Goal: Transaction & Acquisition: Purchase product/service

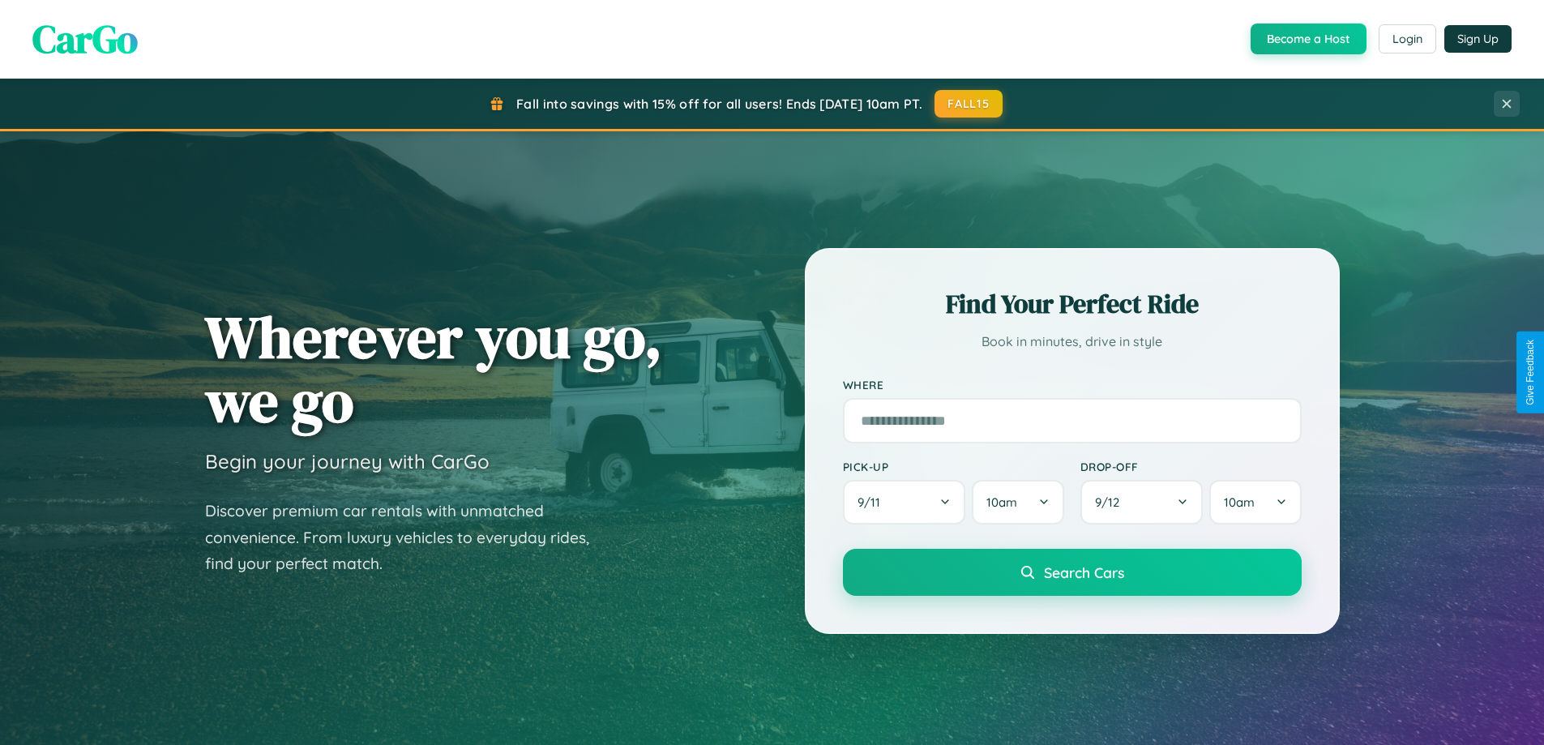
scroll to position [1115, 0]
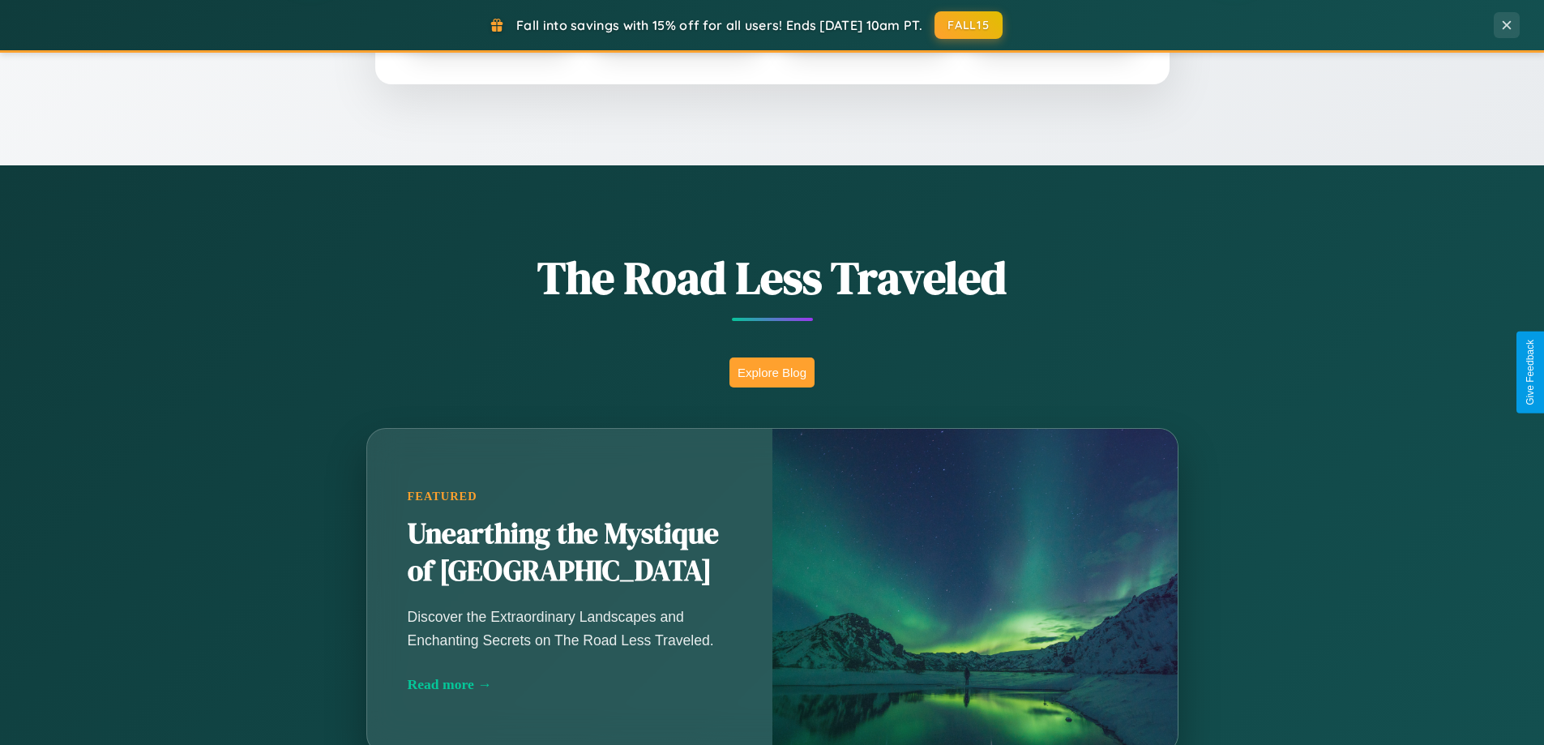
click at [772, 372] on button "Explore Blog" at bounding box center [772, 373] width 85 height 30
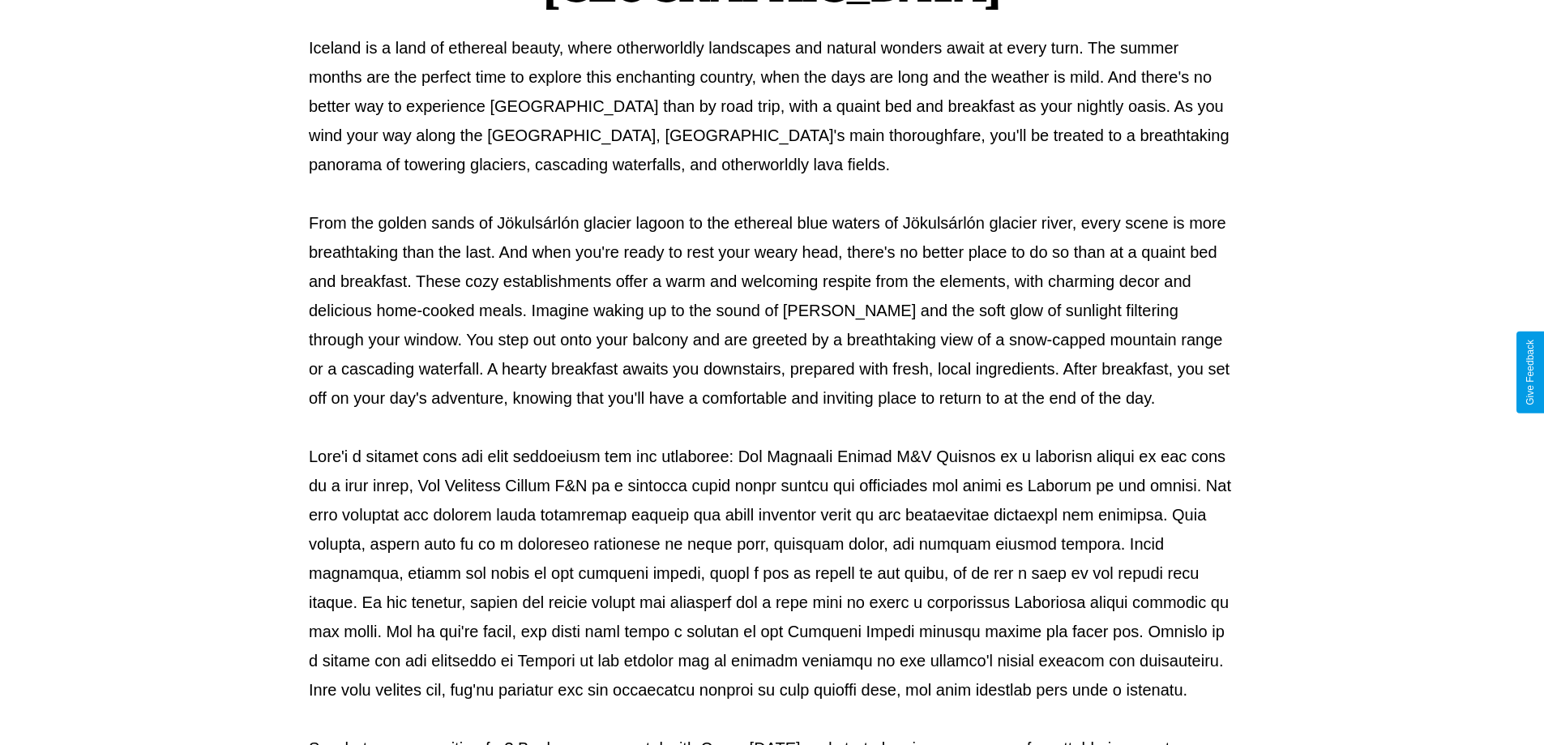
scroll to position [524, 0]
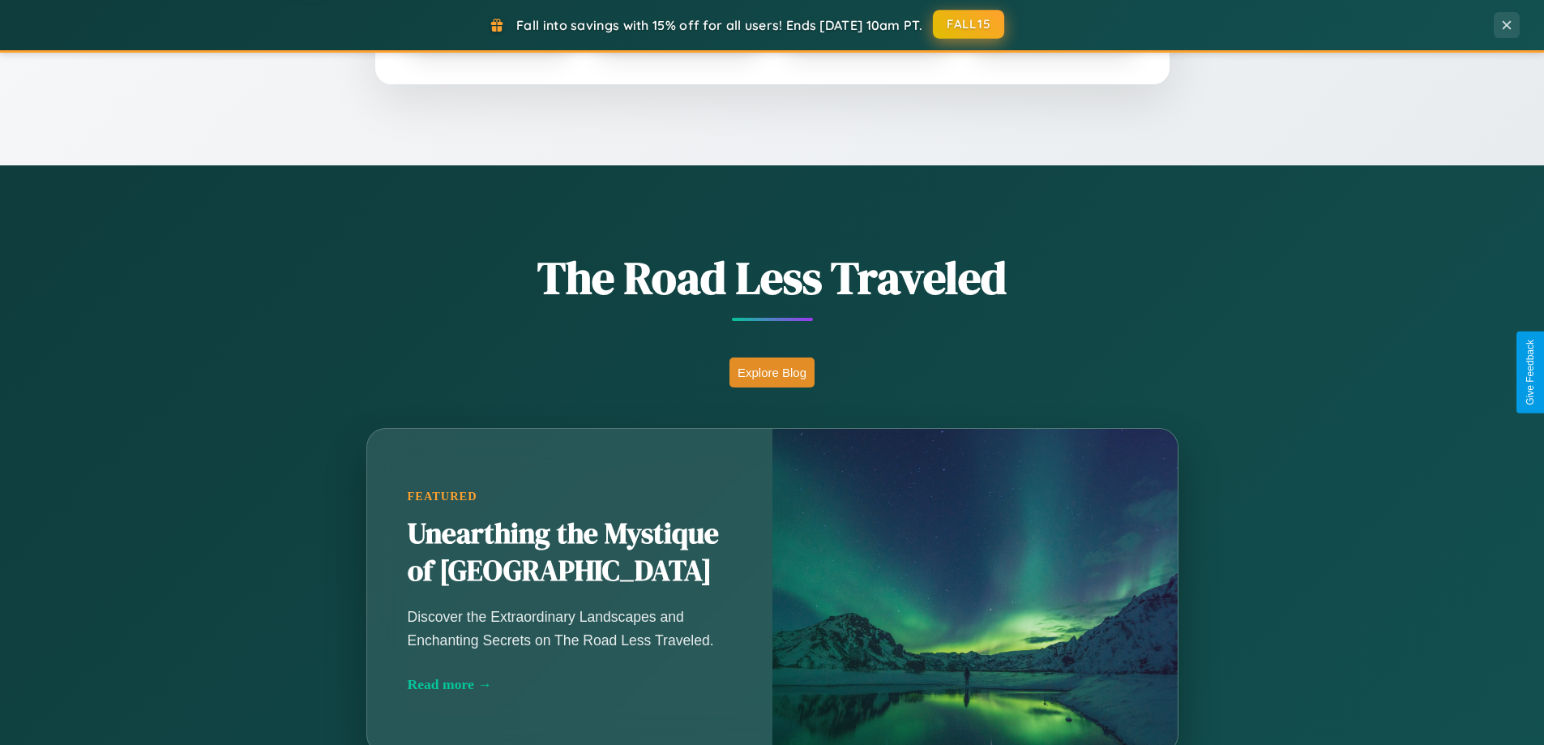
click at [970, 25] on button "FALL15" at bounding box center [968, 24] width 71 height 29
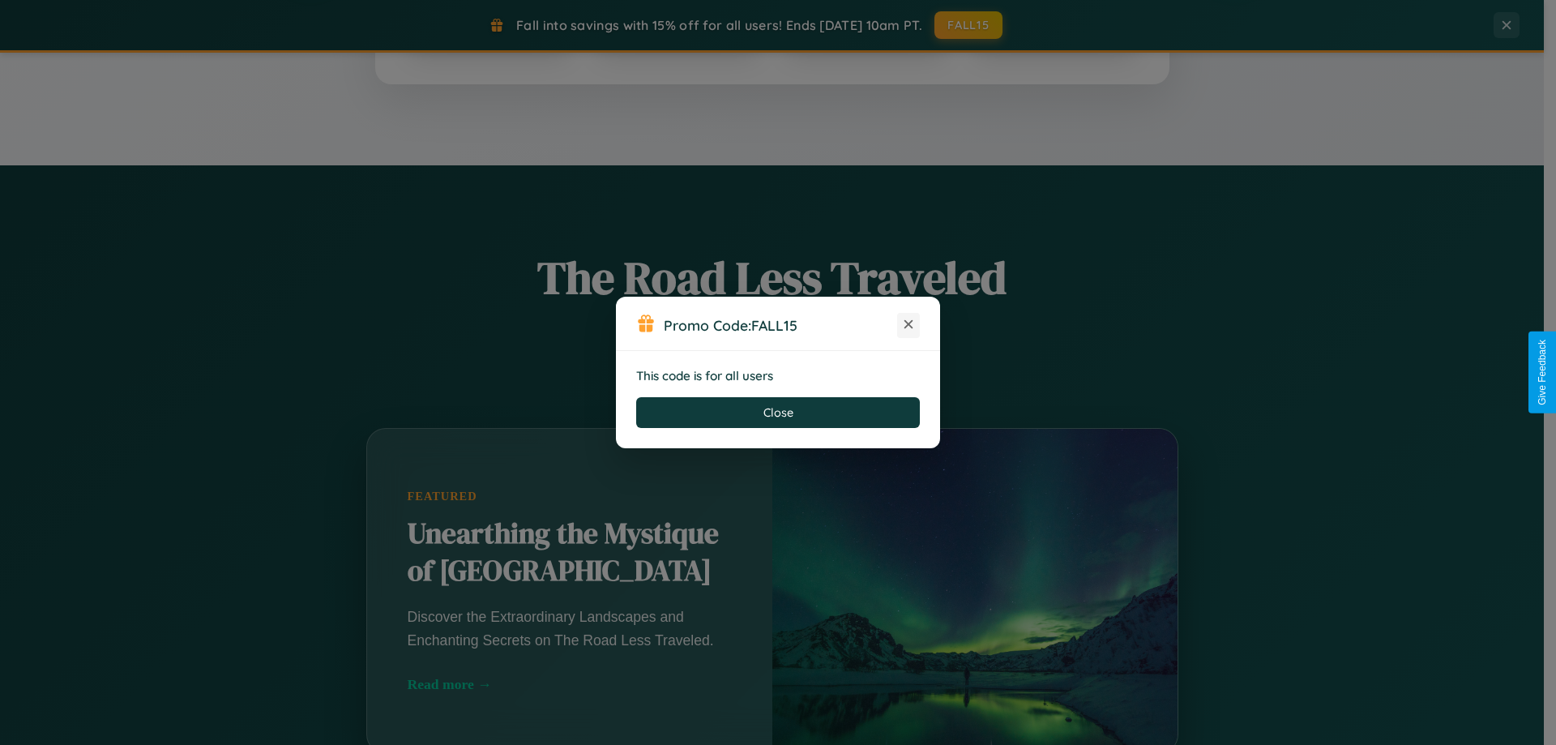
click at [909, 325] on icon at bounding box center [909, 324] width 16 height 16
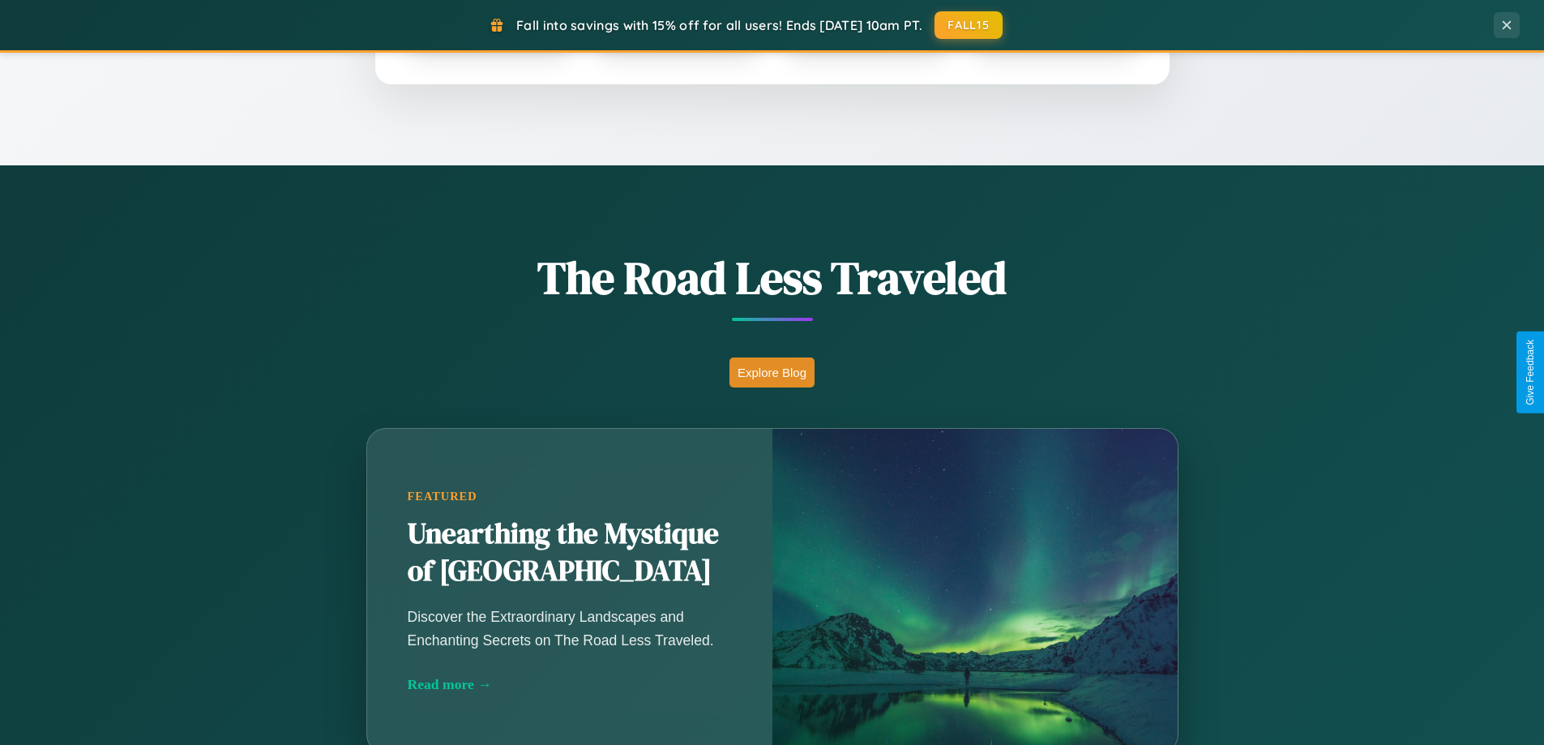
scroll to position [1899, 0]
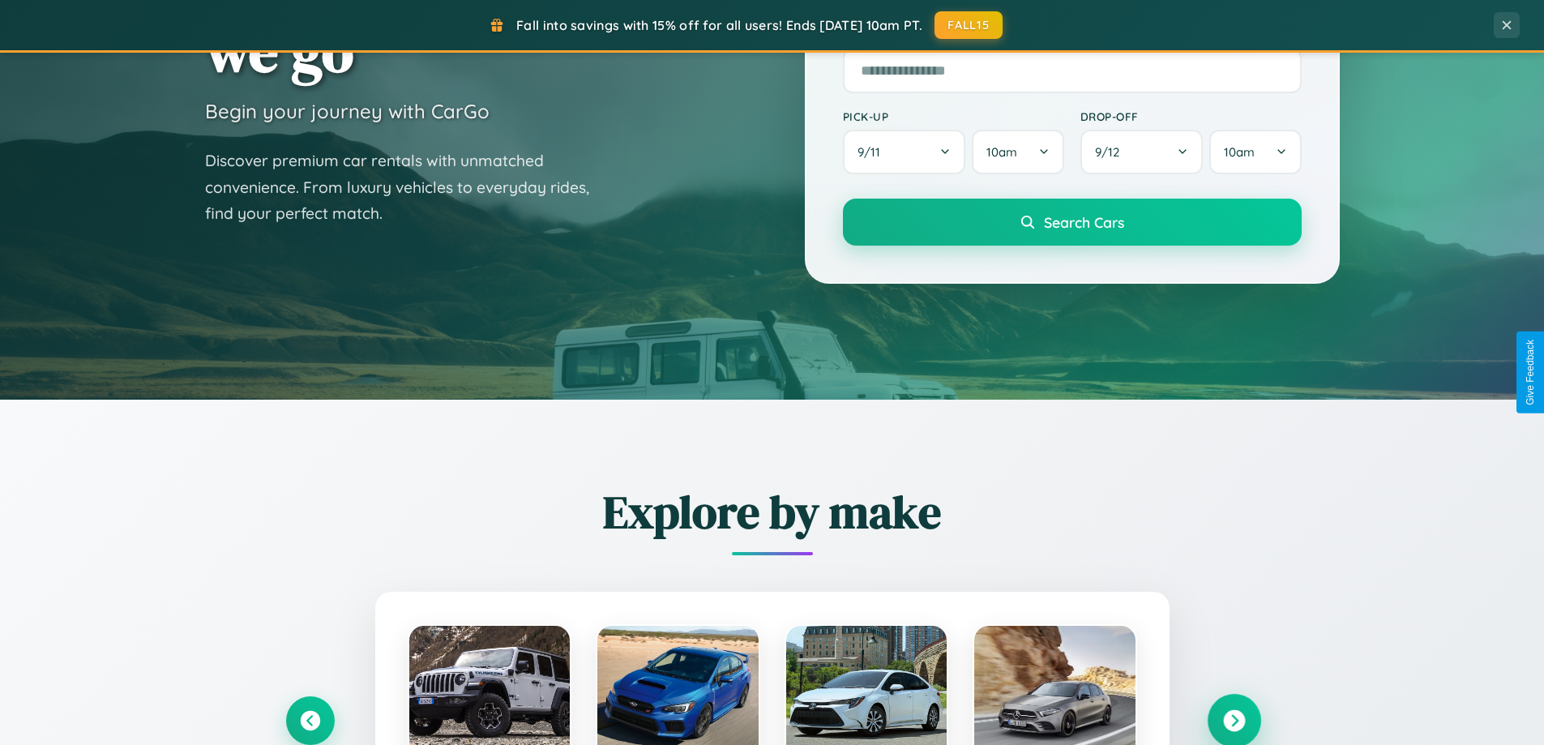
click at [1234, 720] on icon at bounding box center [1234, 721] width 22 height 22
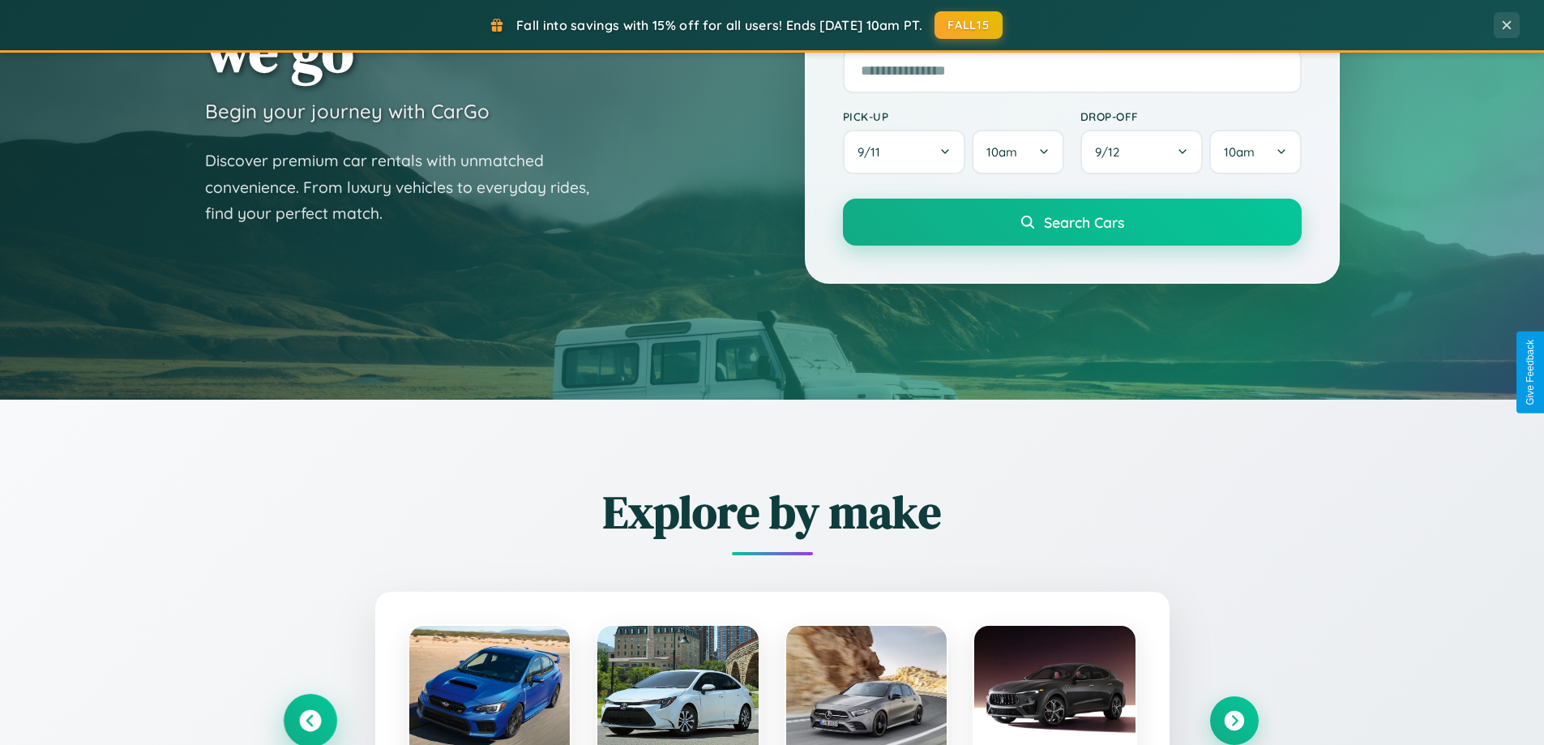
click at [310, 720] on icon at bounding box center [310, 721] width 22 height 22
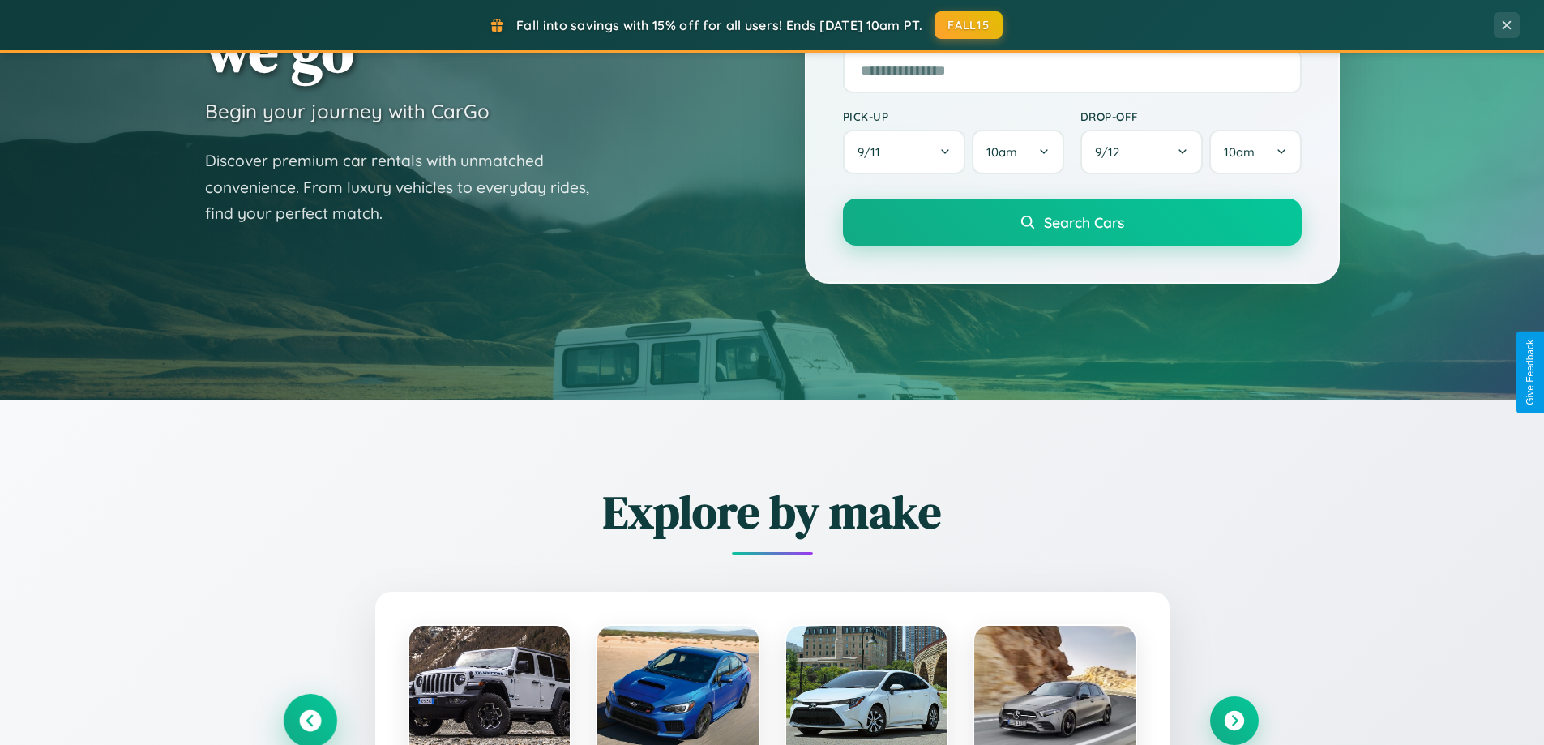
click at [310, 721] on icon at bounding box center [310, 721] width 22 height 22
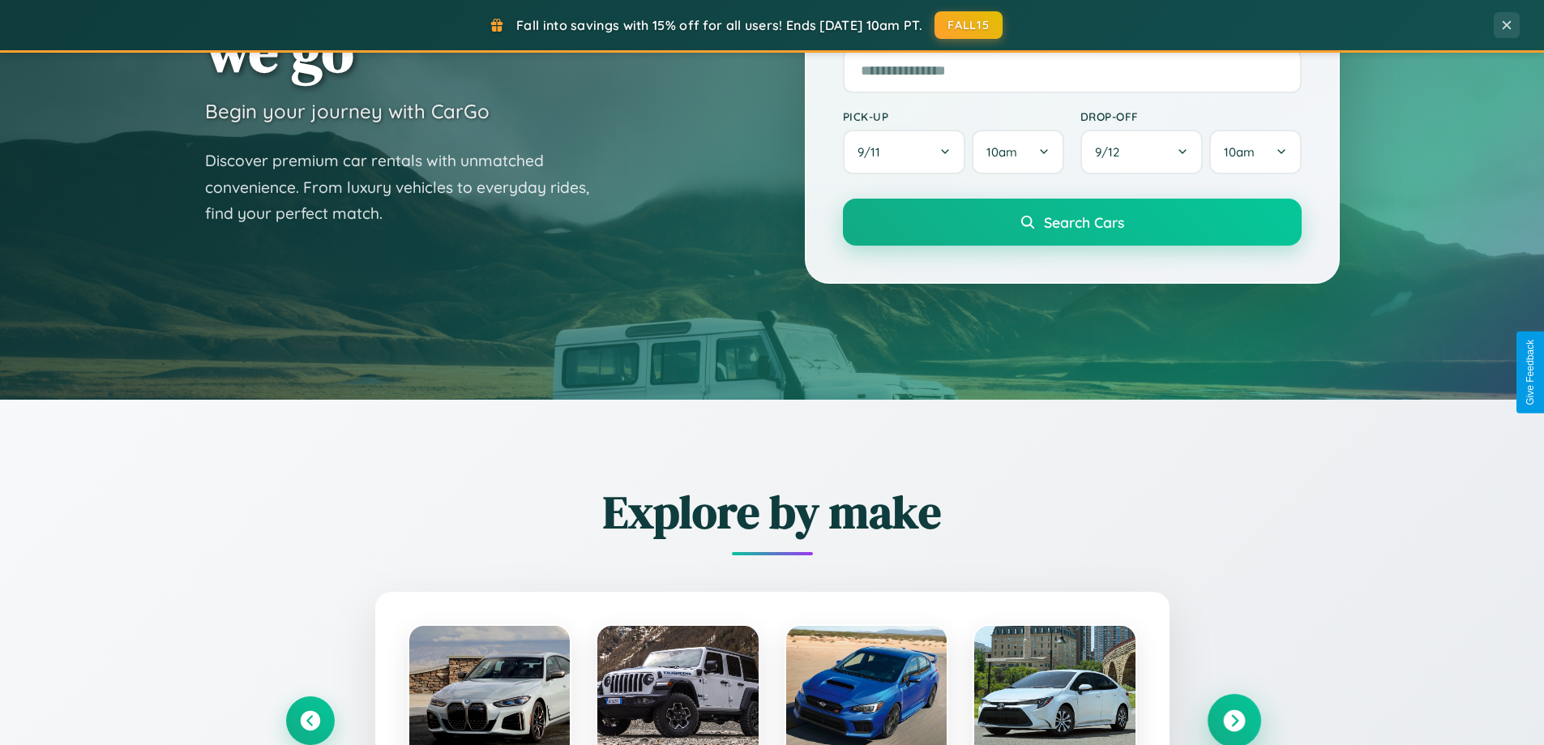
click at [1234, 720] on icon at bounding box center [1234, 721] width 22 height 22
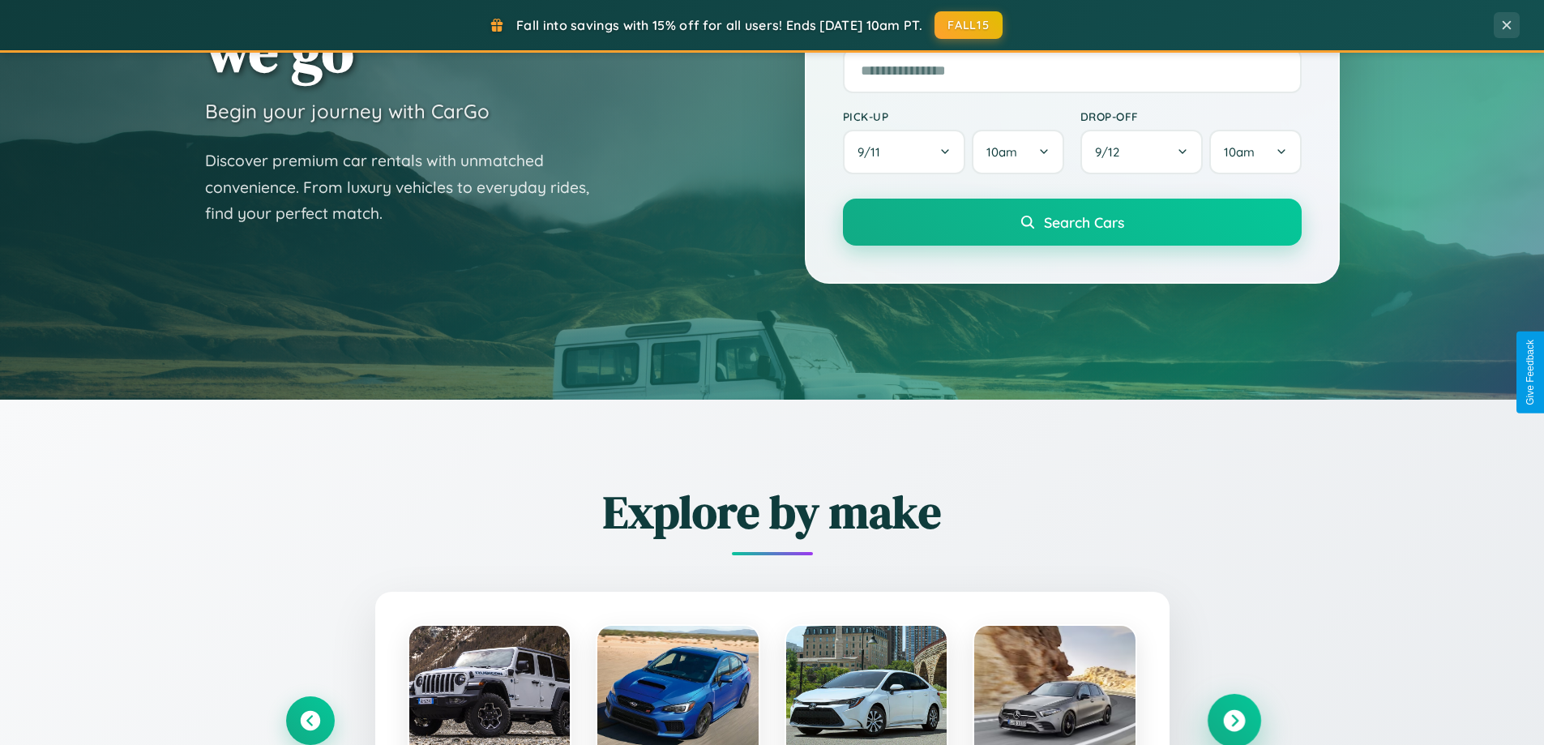
scroll to position [0, 0]
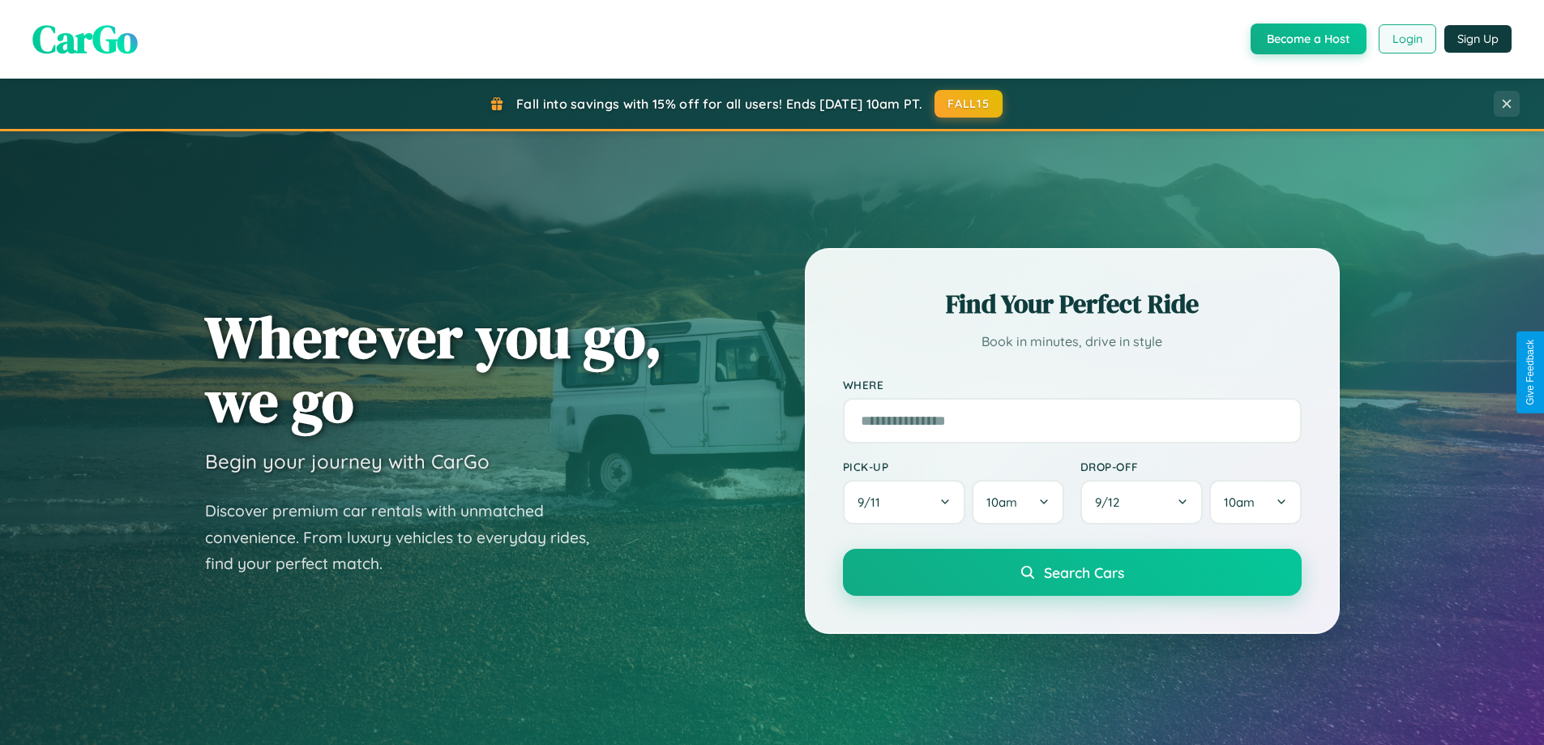
click at [1406, 39] on button "Login" at bounding box center [1408, 38] width 58 height 29
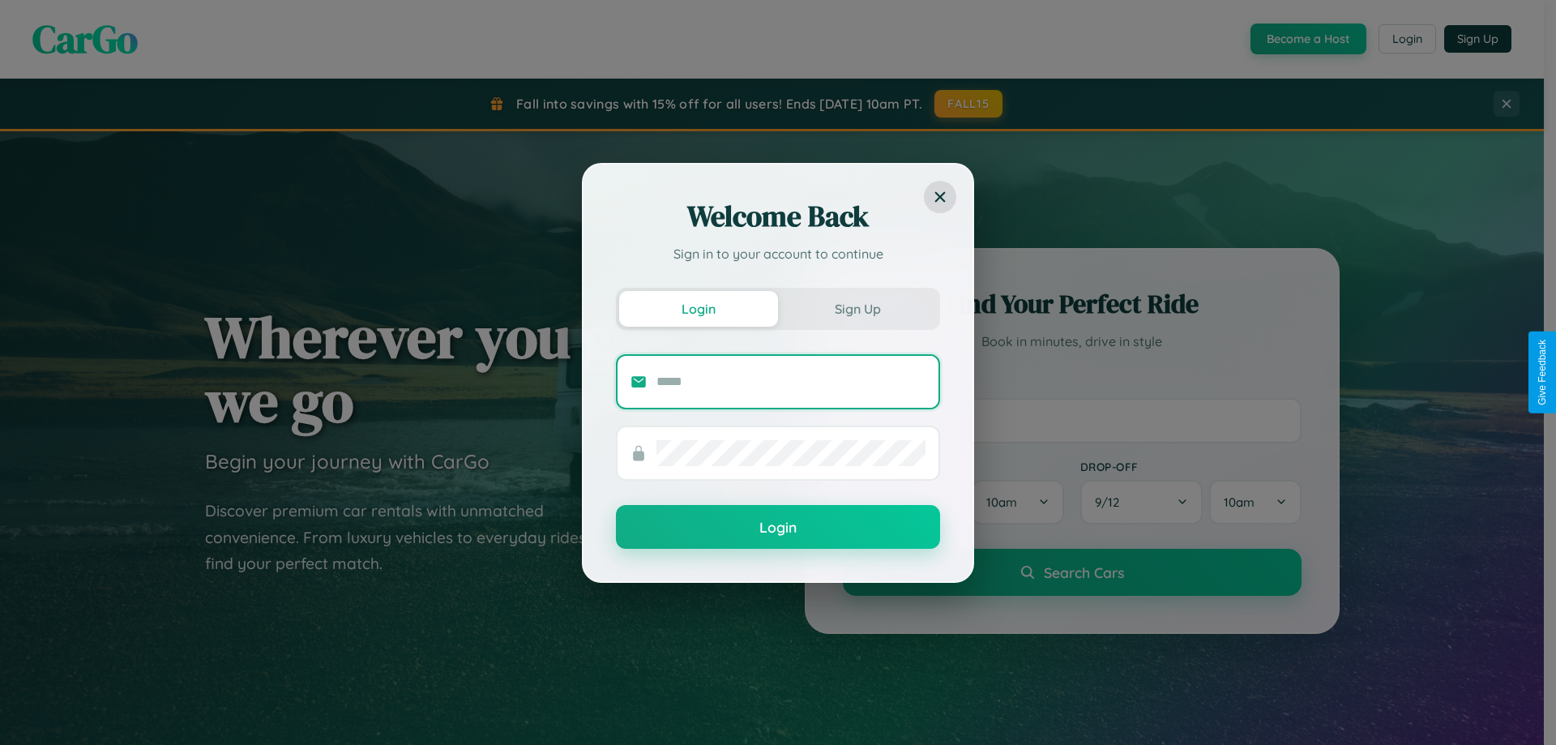
click at [791, 381] on input "text" at bounding box center [791, 382] width 269 height 26
type input "**********"
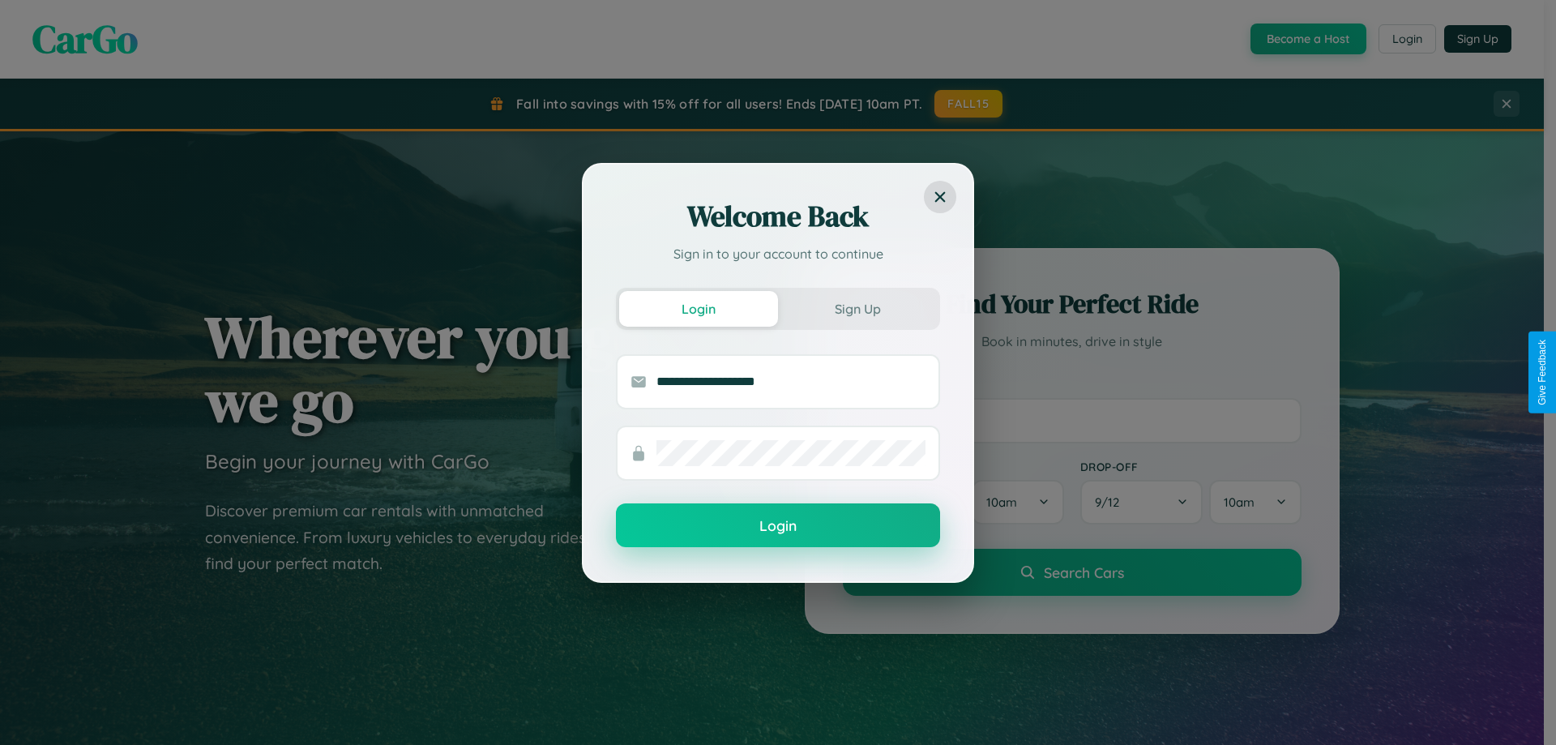
click at [778, 526] on button "Login" at bounding box center [778, 525] width 324 height 44
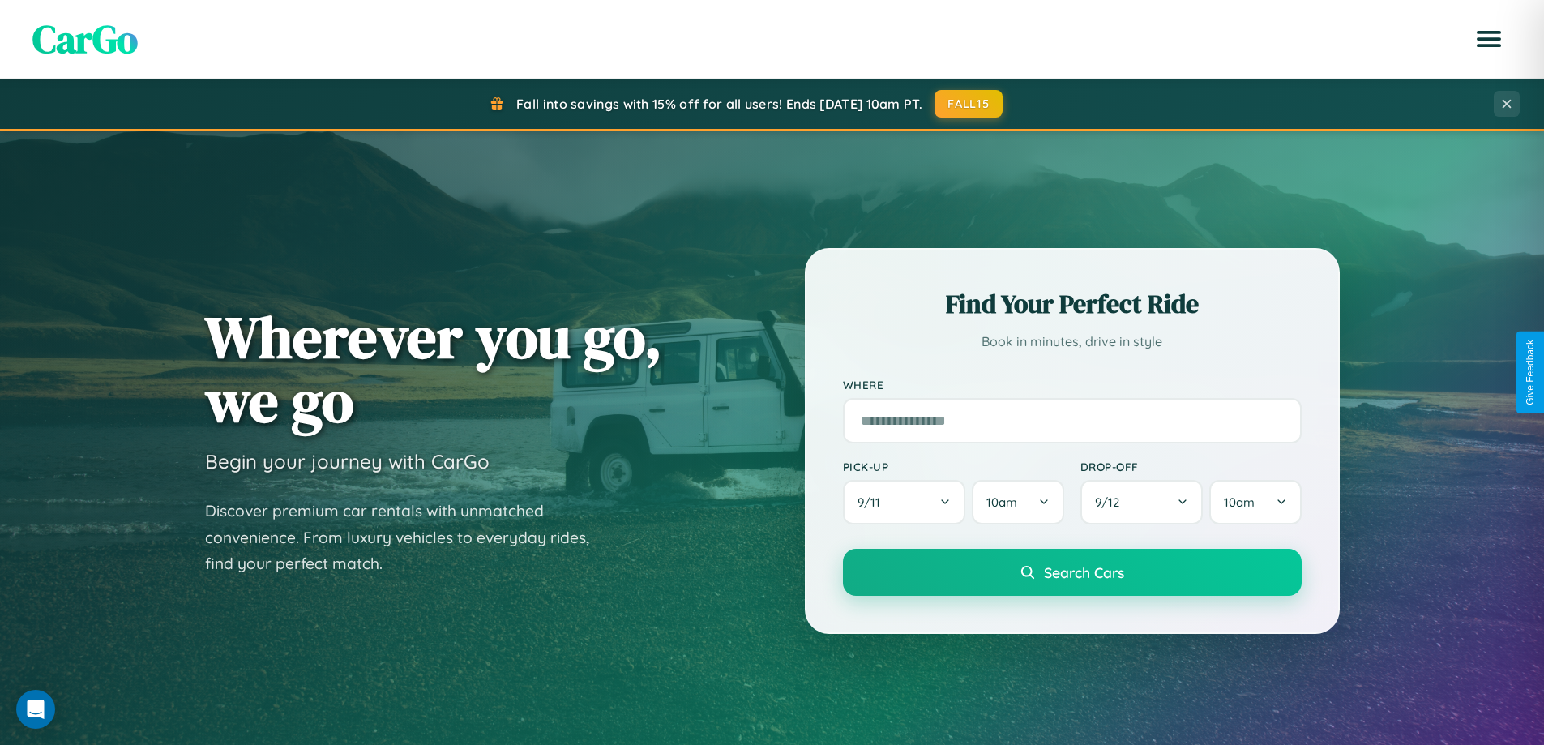
scroll to position [1899, 0]
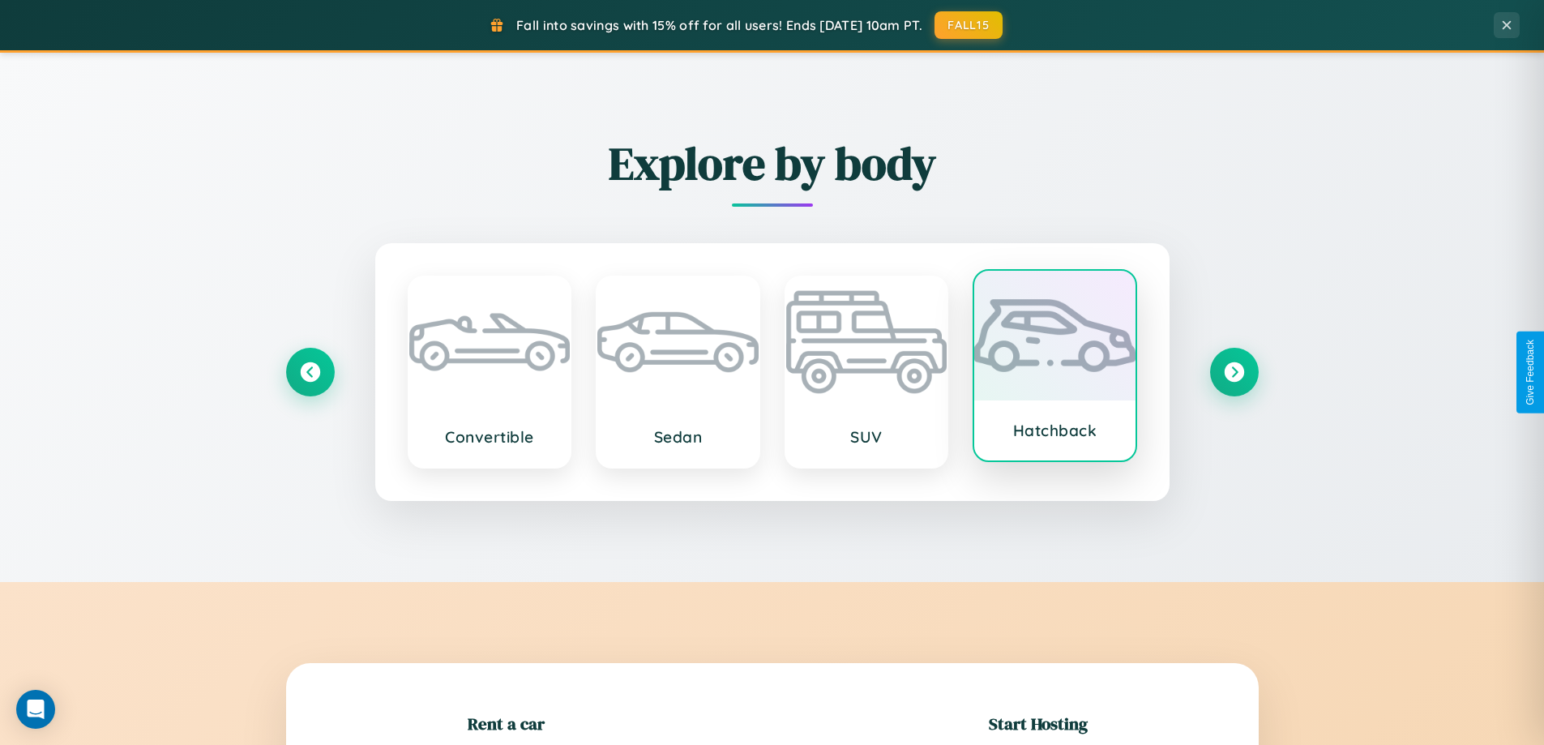
click at [1055, 367] on div at bounding box center [1054, 336] width 161 height 130
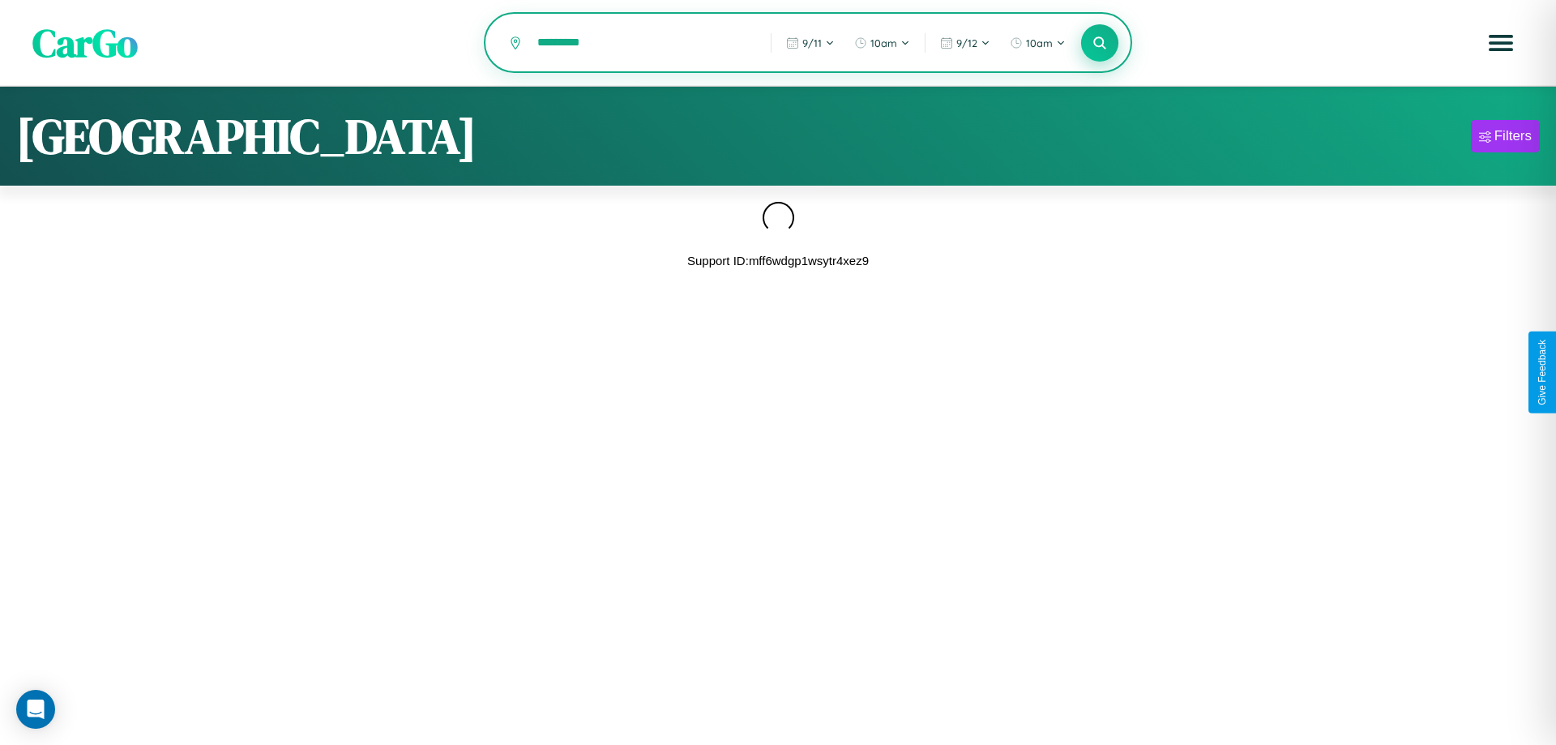
type input "*********"
click at [1100, 44] on icon at bounding box center [1099, 42] width 15 height 15
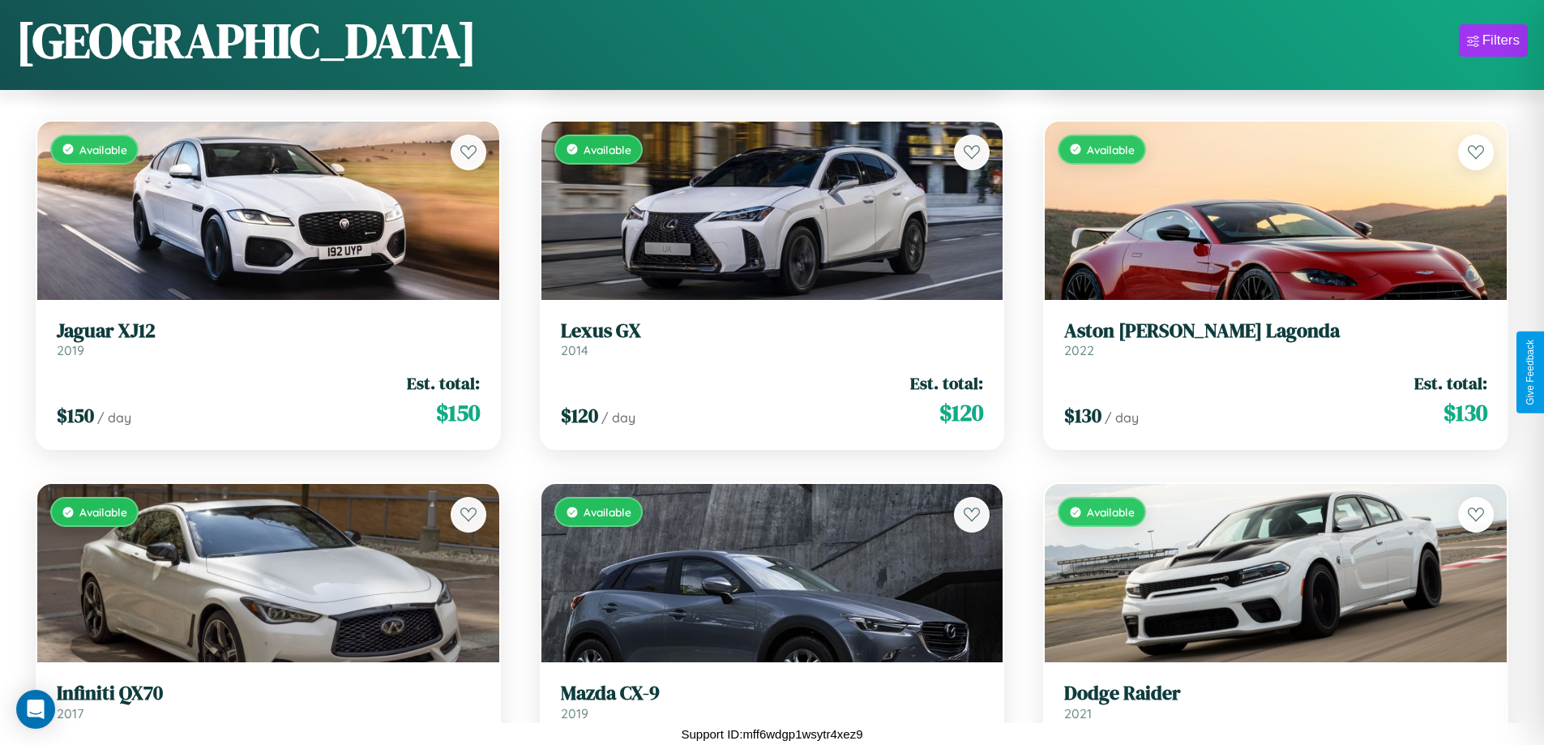
scroll to position [14385, 0]
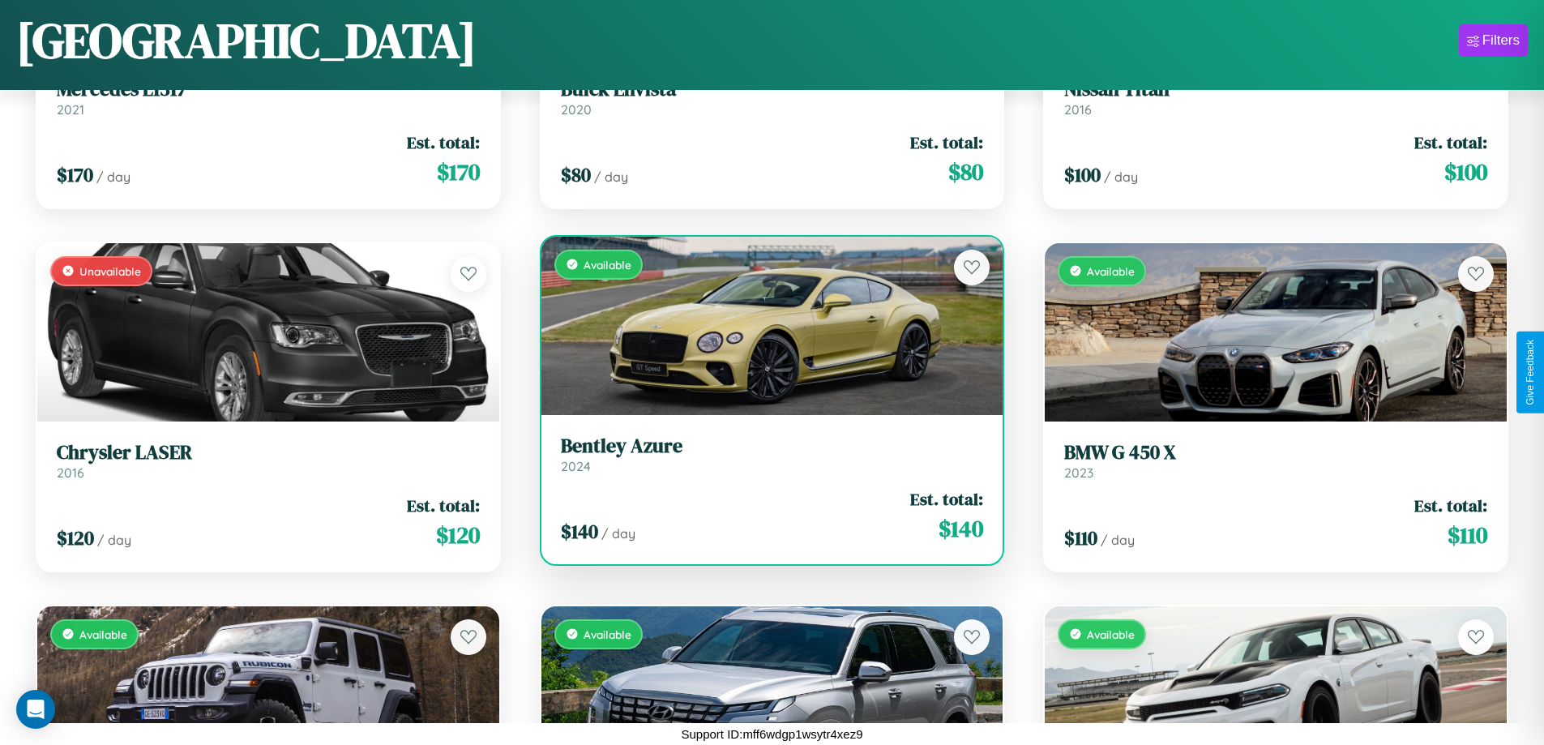
click at [765, 454] on h3 "Bentley Azure" at bounding box center [772, 447] width 423 height 24
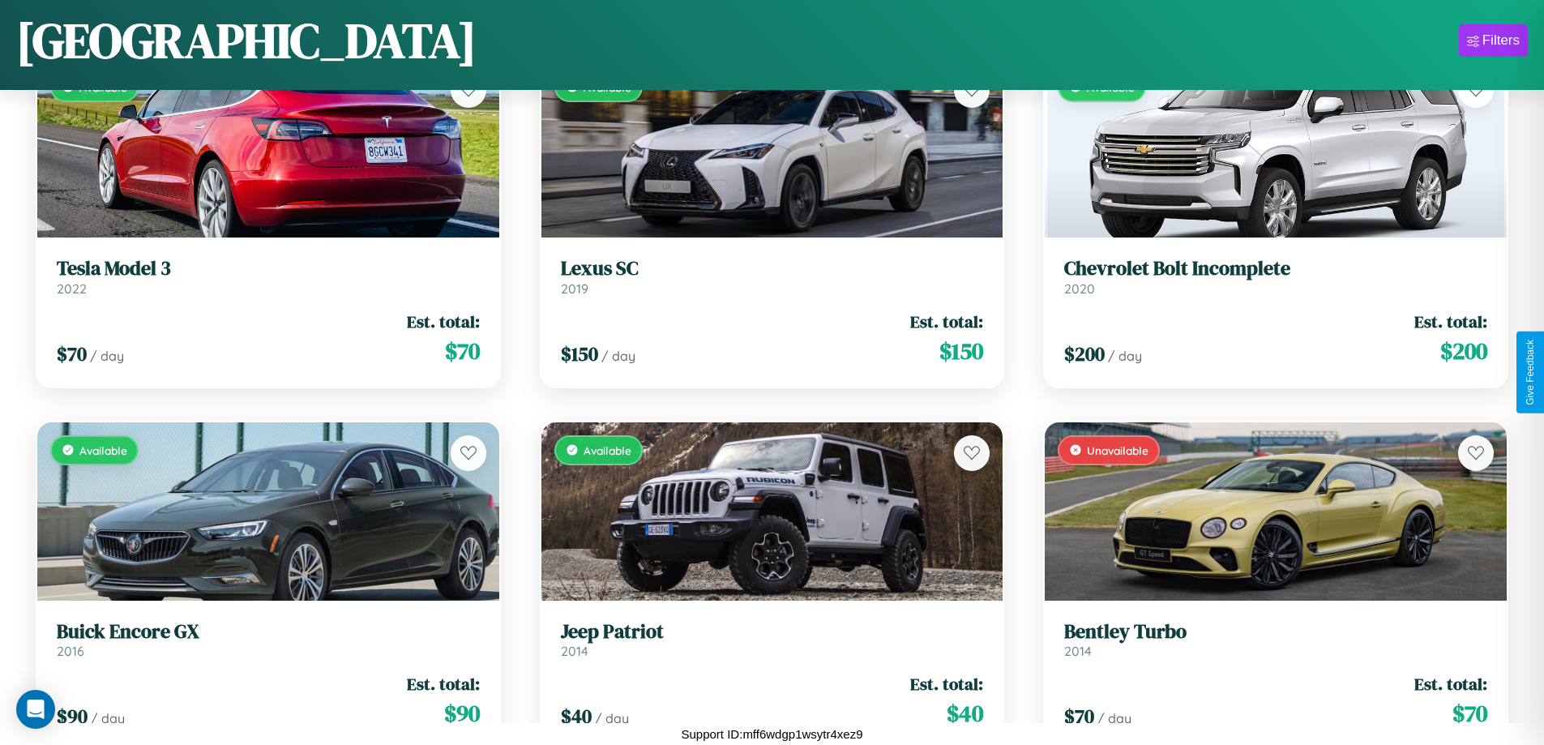
scroll to position [4221, 0]
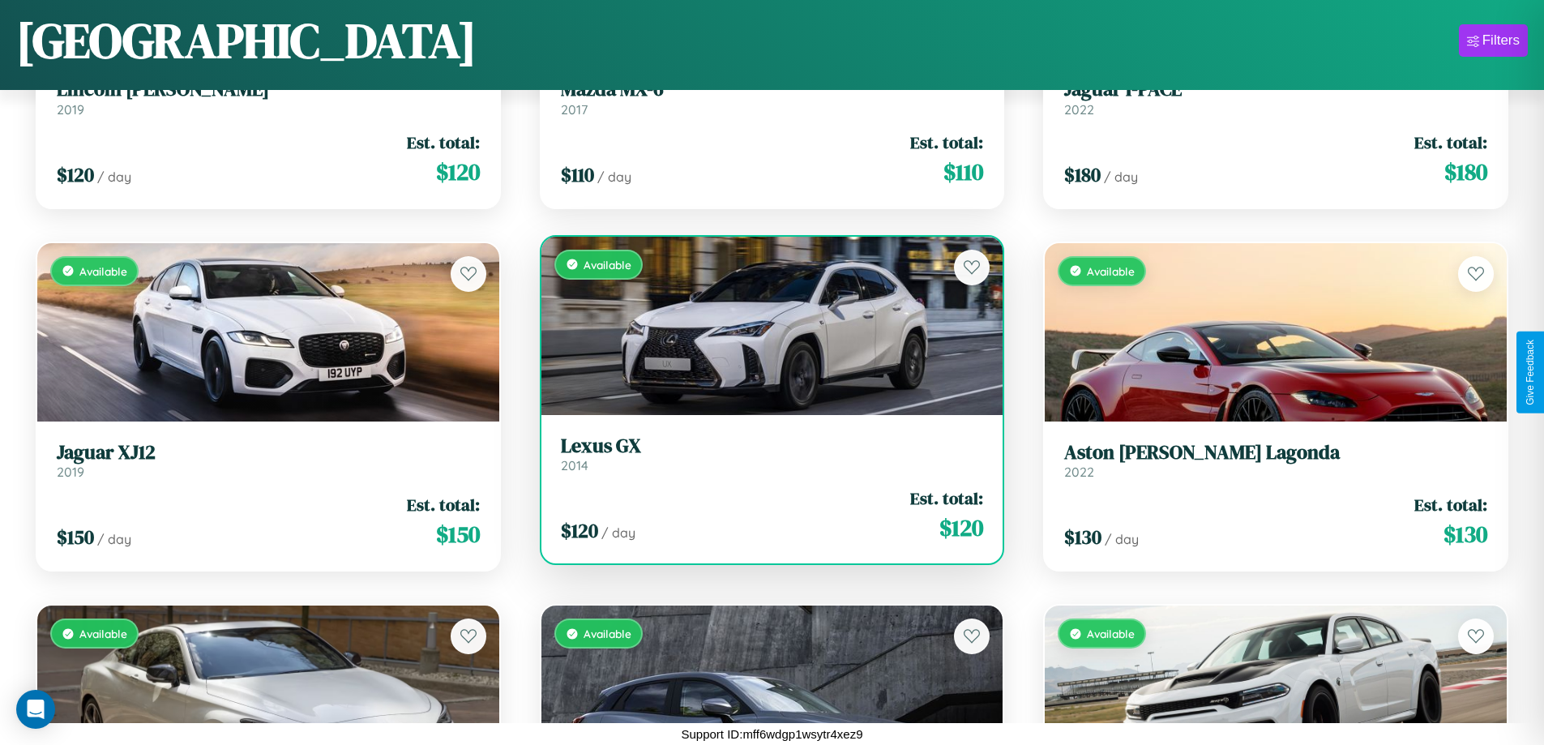
click at [765, 453] on h3 "Lexus GX" at bounding box center [772, 447] width 423 height 24
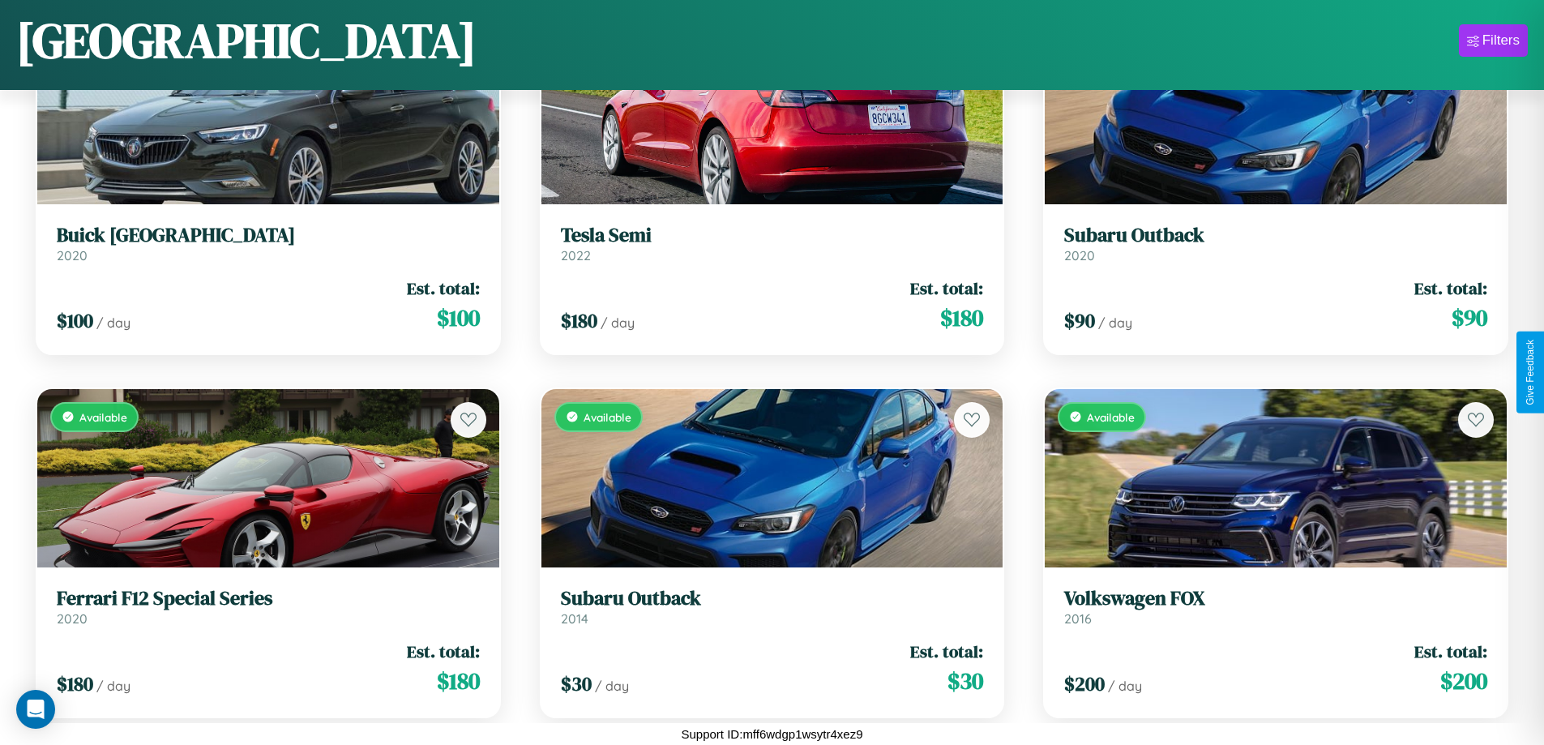
scroll to position [1317, 0]
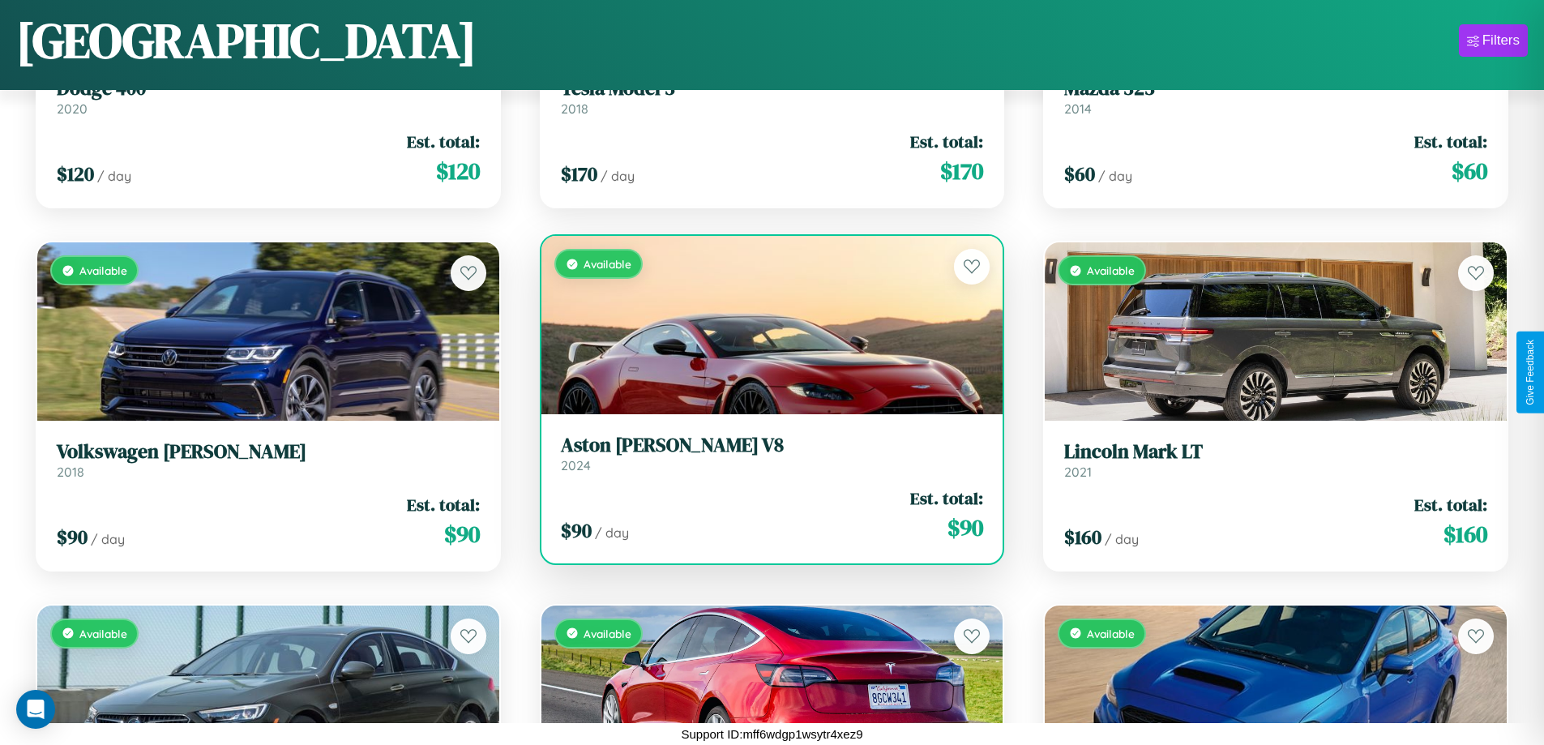
click at [765, 453] on h3 "Aston Martin V8" at bounding box center [772, 446] width 423 height 24
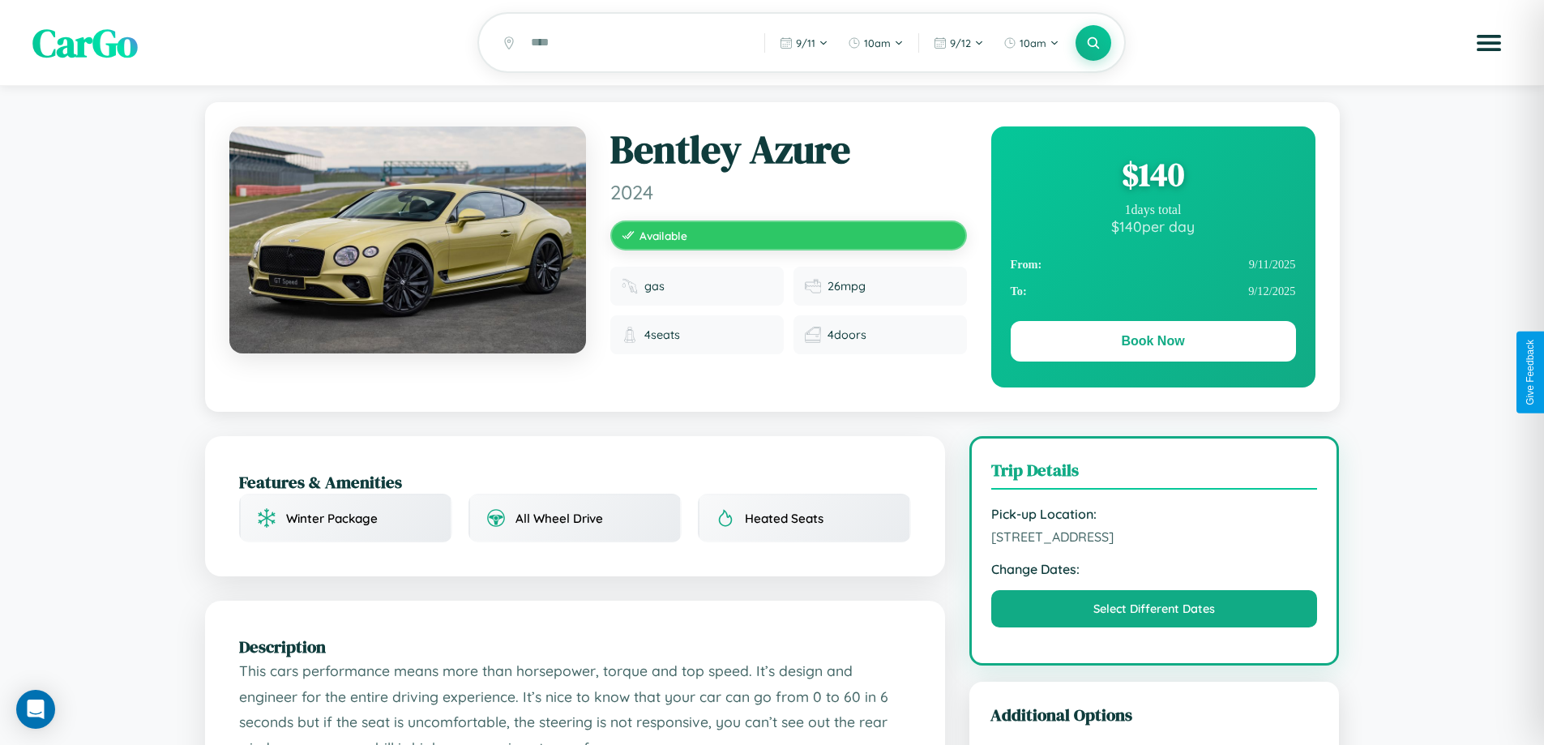
scroll to position [195, 0]
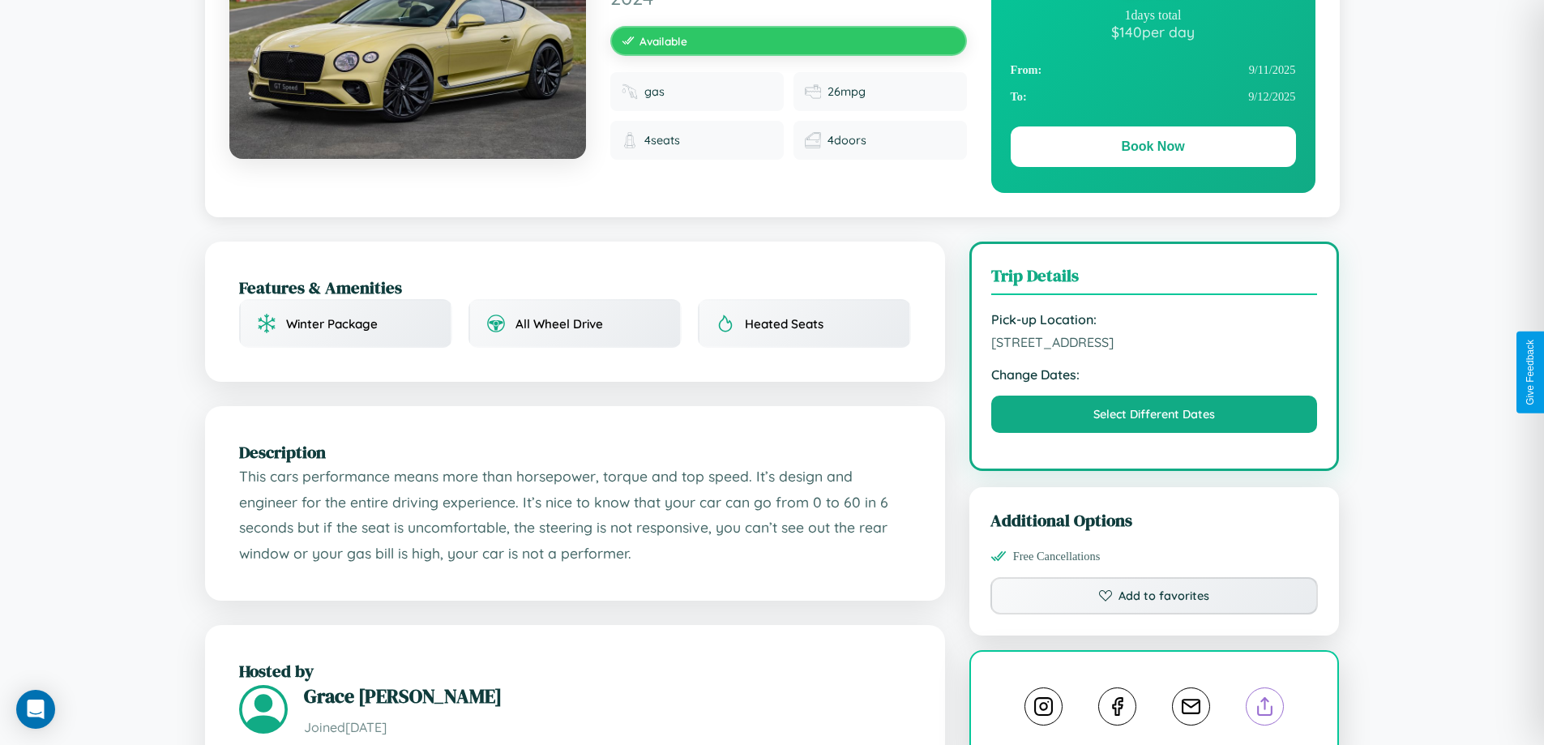
click at [1265, 709] on line at bounding box center [1265, 703] width 0 height 11
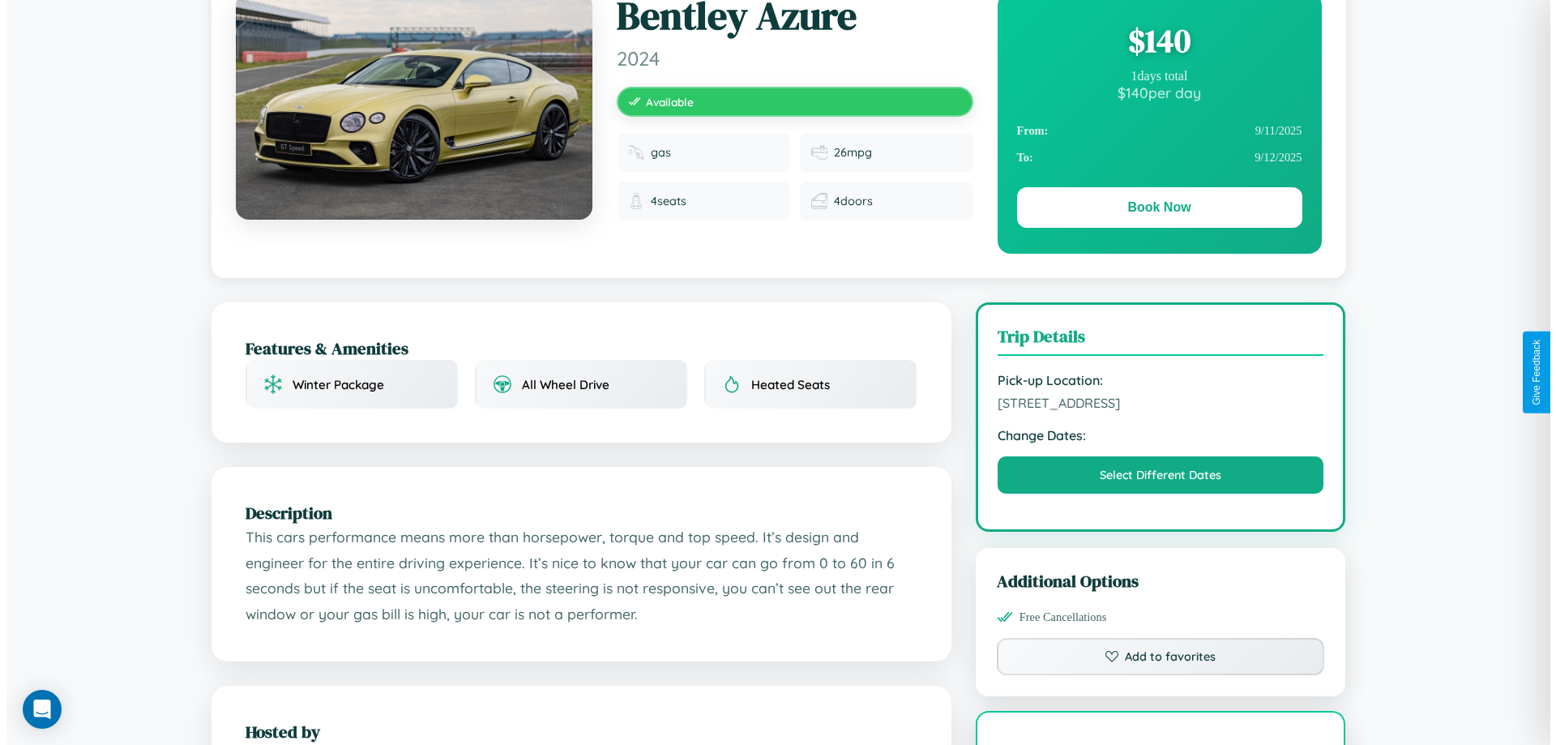
scroll to position [0, 0]
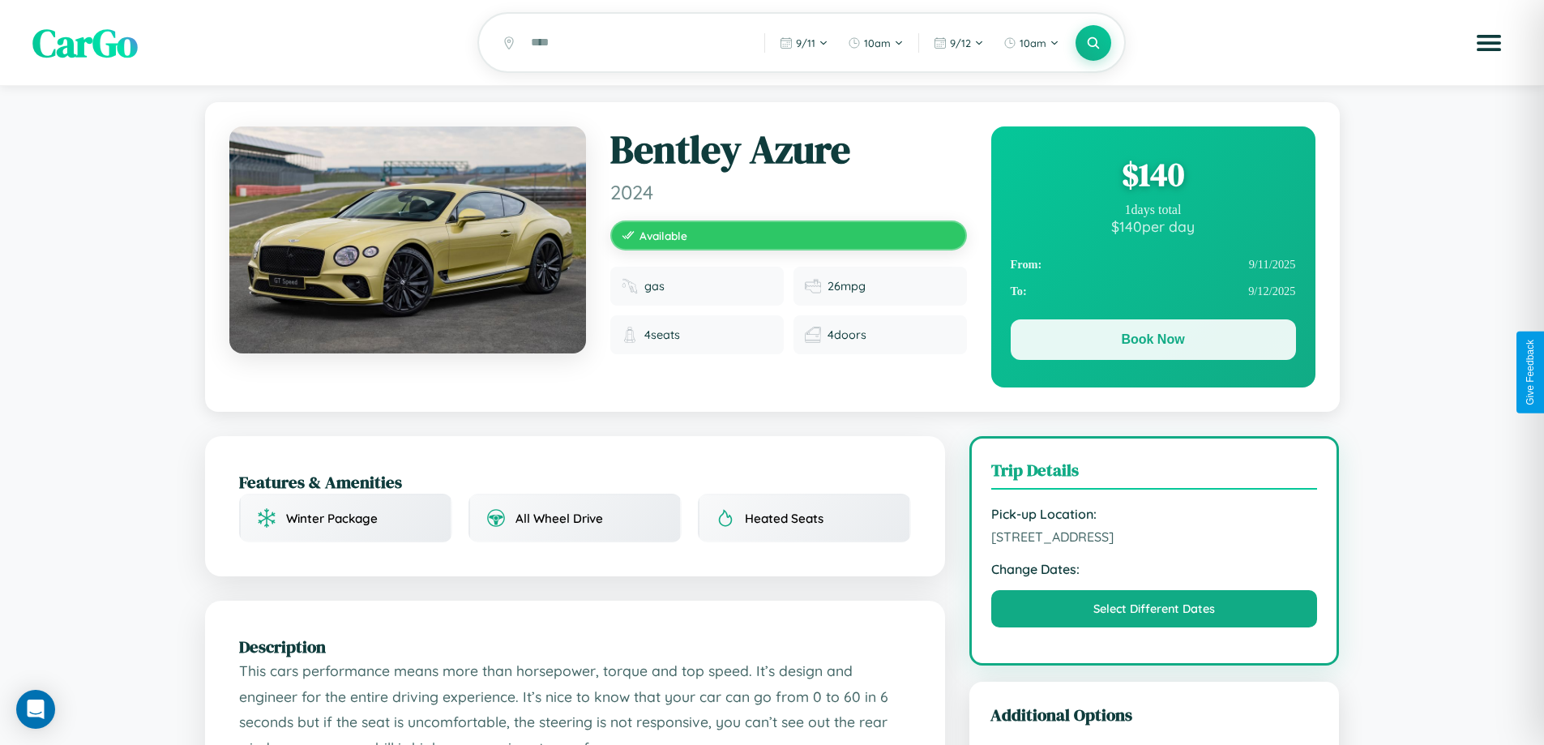
click at [1153, 342] on button "Book Now" at bounding box center [1153, 339] width 285 height 41
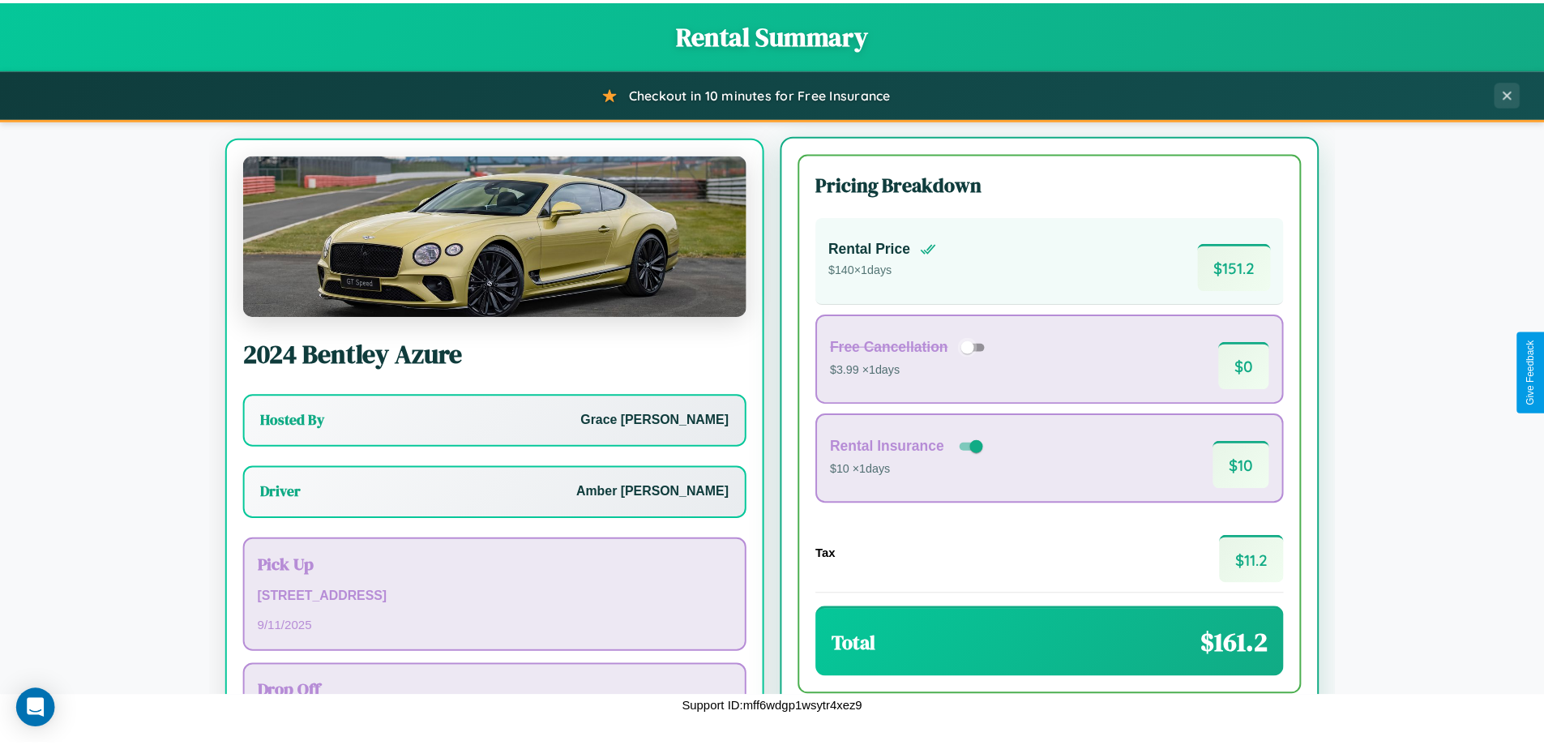
scroll to position [75, 0]
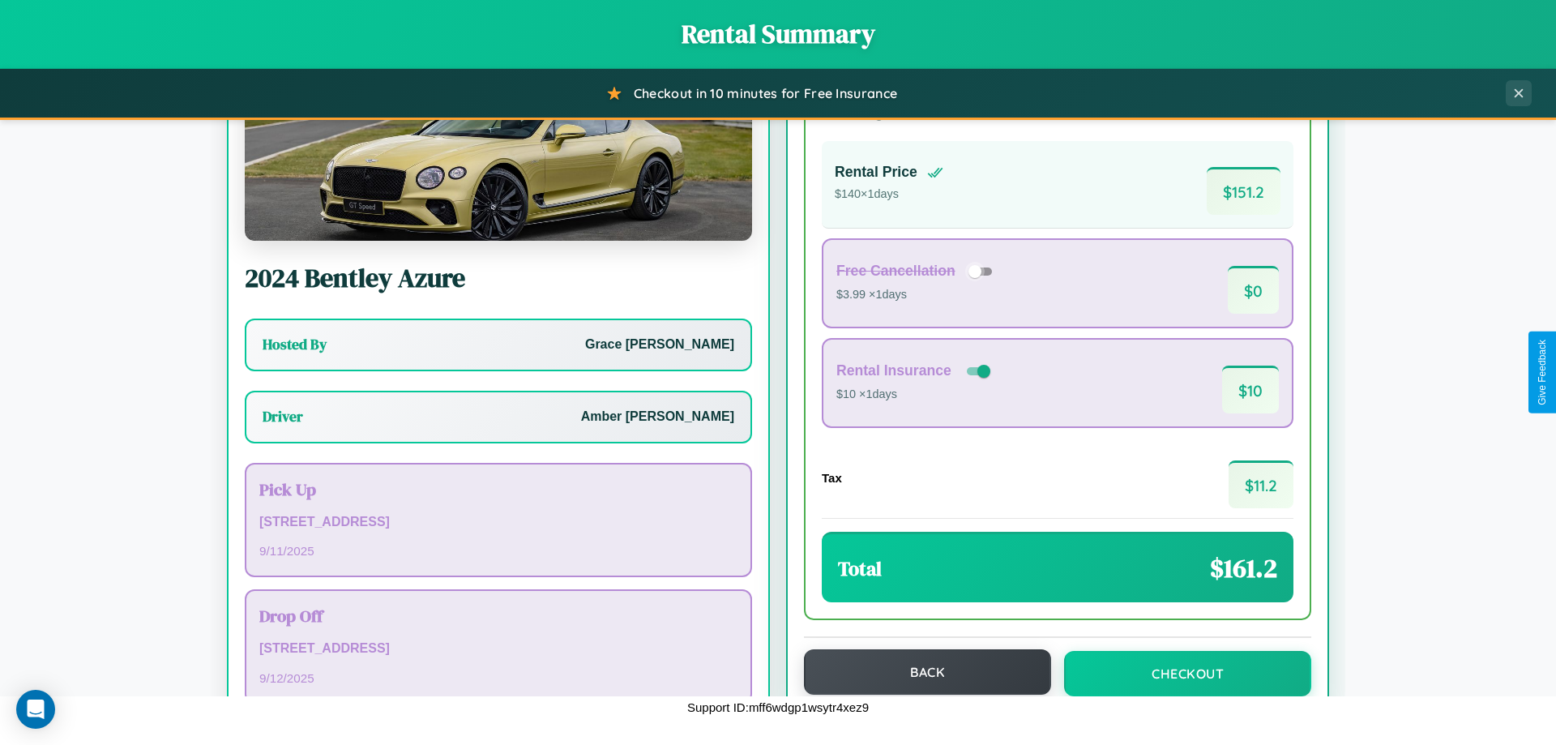
click at [920, 674] on button "Back" at bounding box center [927, 671] width 247 height 45
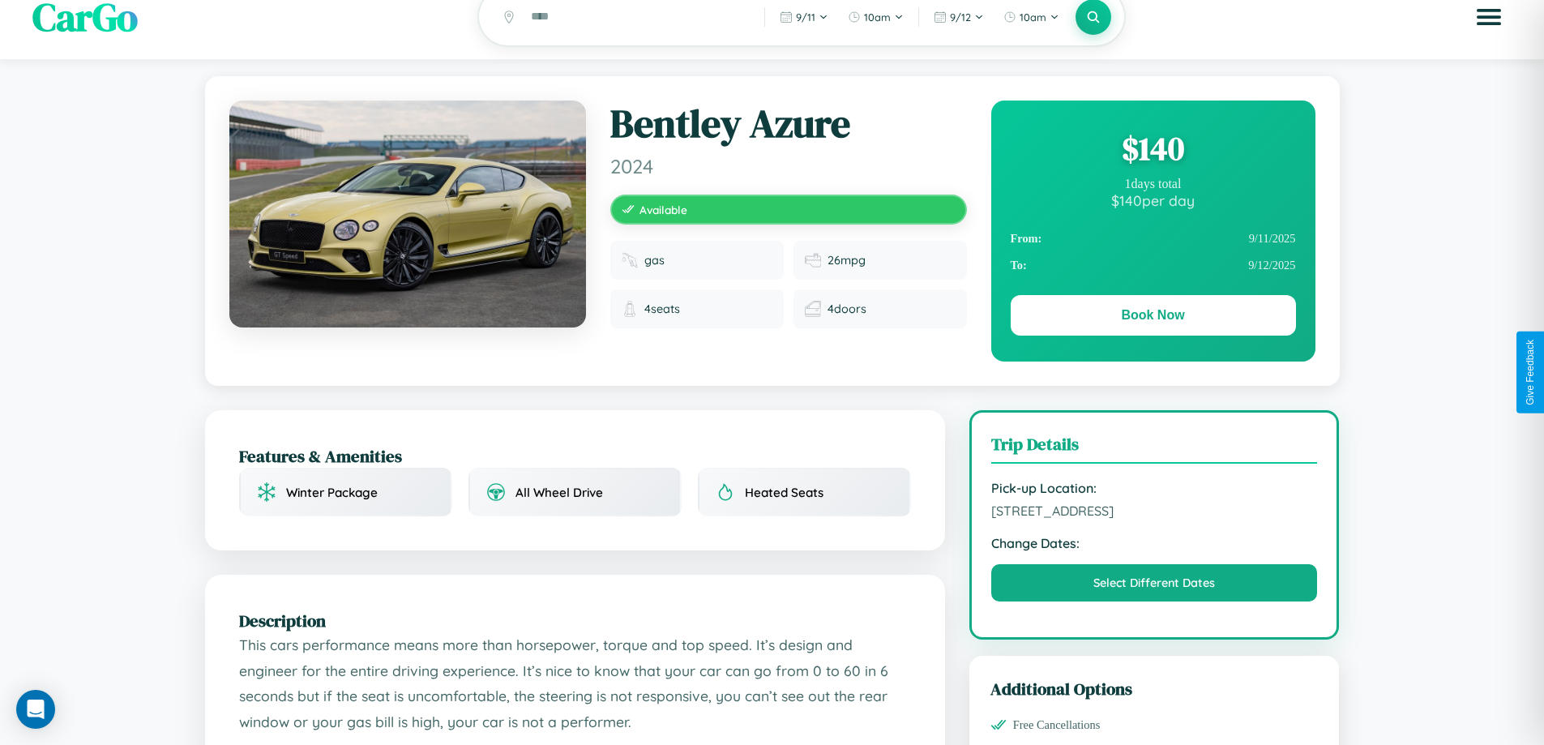
scroll to position [421, 0]
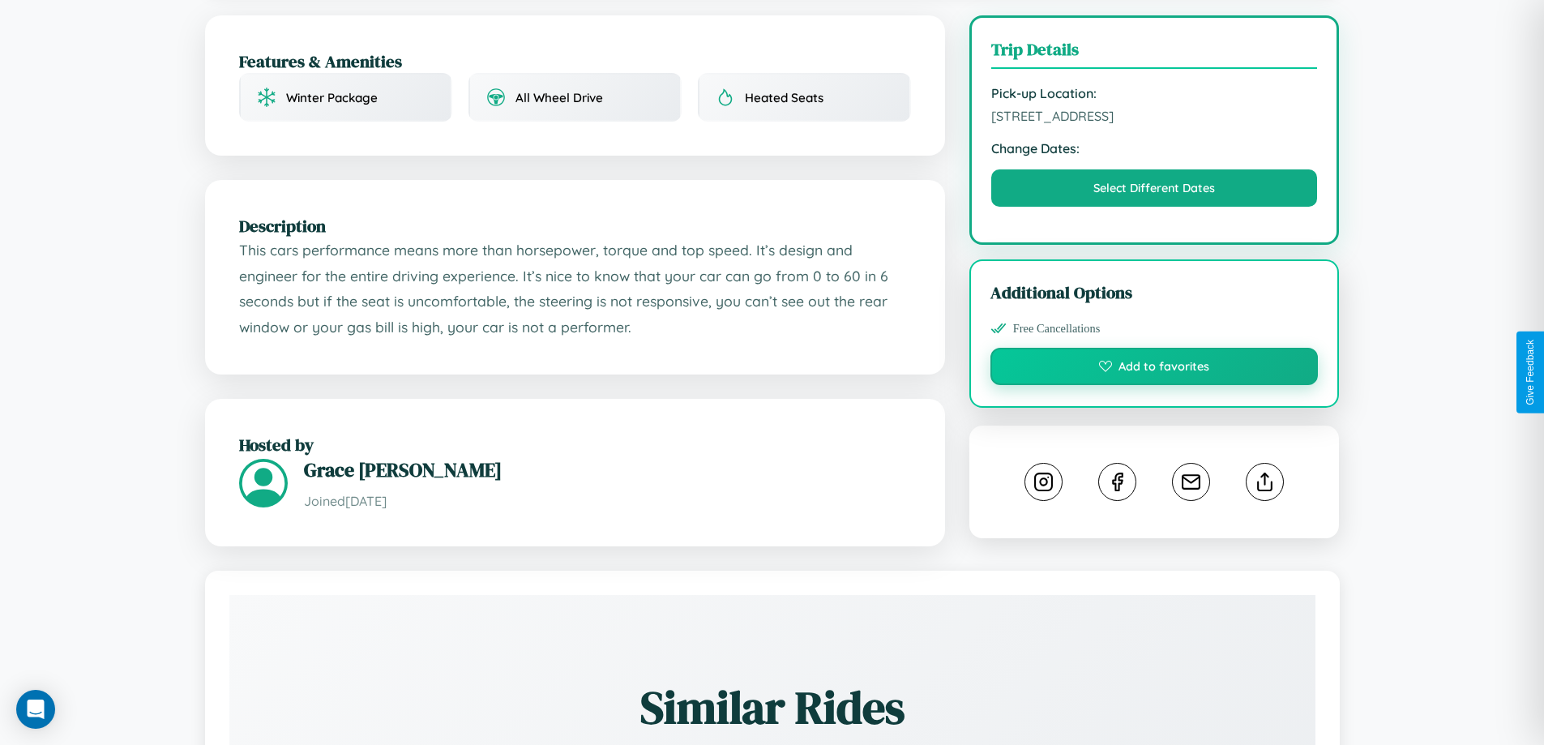
click at [1154, 369] on button "Add to favorites" at bounding box center [1155, 366] width 328 height 37
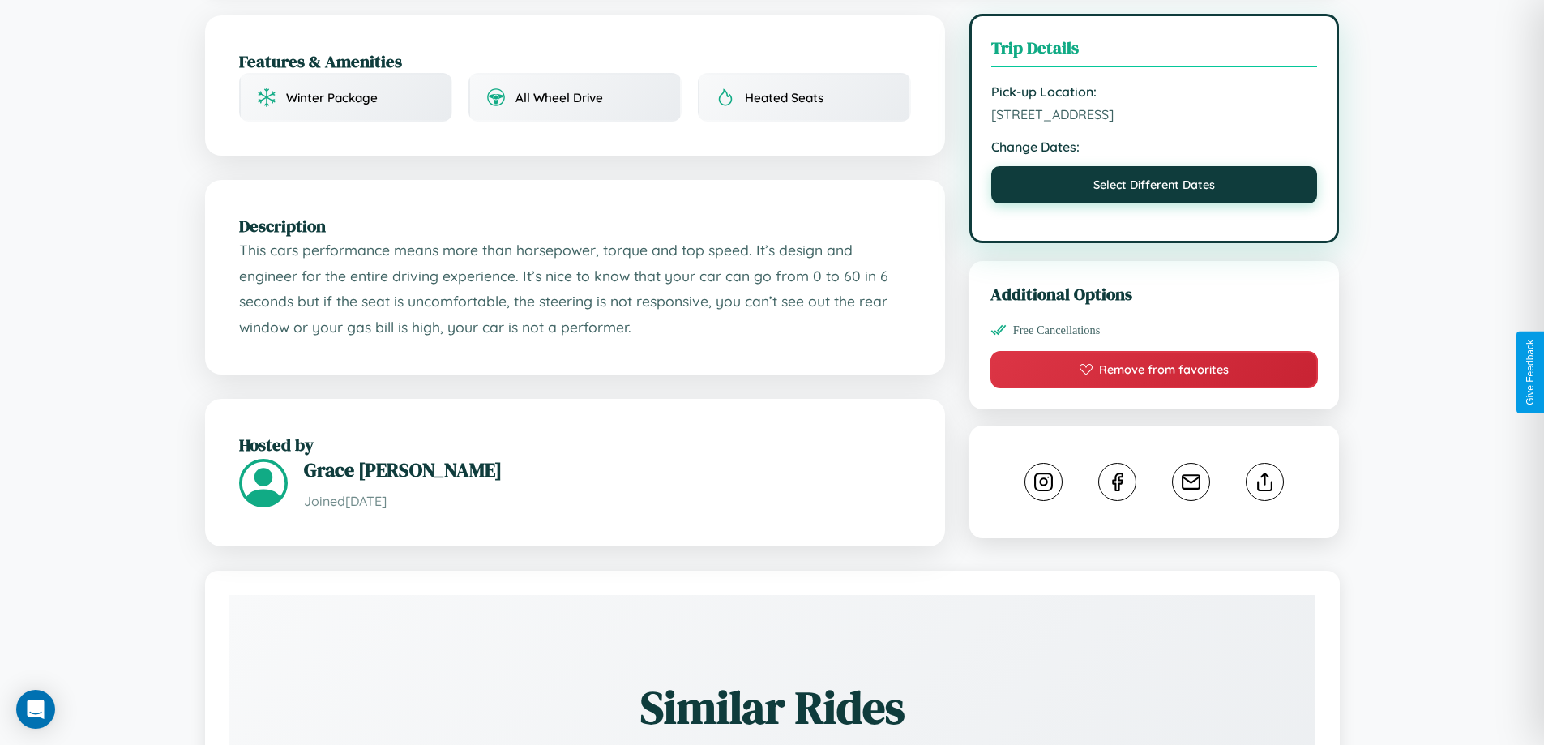
click at [1154, 187] on button "Select Different Dates" at bounding box center [1154, 184] width 327 height 37
select select "*"
select select "****"
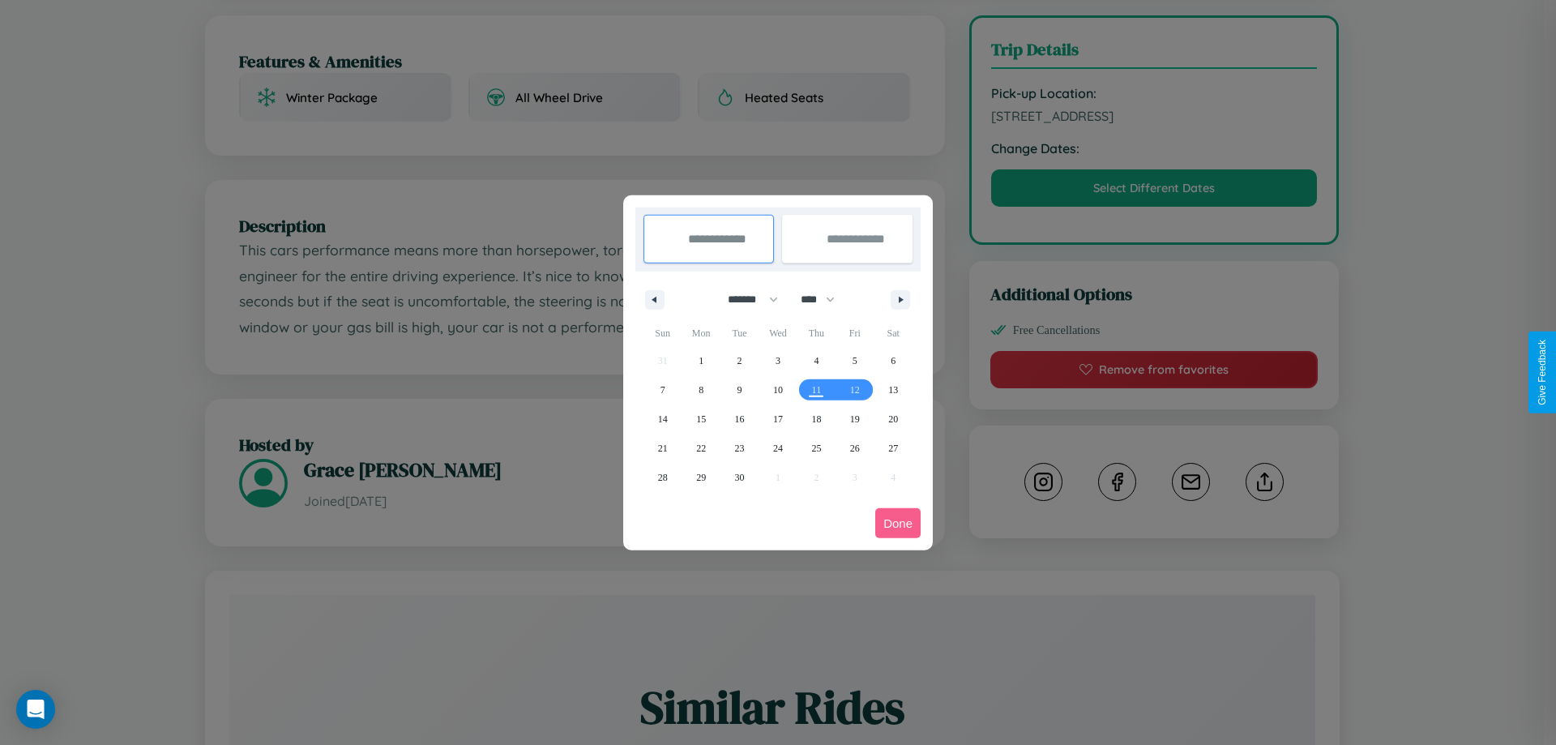
drag, startPoint x: 746, startPoint y: 299, endPoint x: 778, endPoint y: 325, distance: 41.5
click at [746, 299] on select "******* ******** ***** ***** *** **** **** ****** ********* ******* ******** **…" at bounding box center [750, 299] width 69 height 27
select select "*"
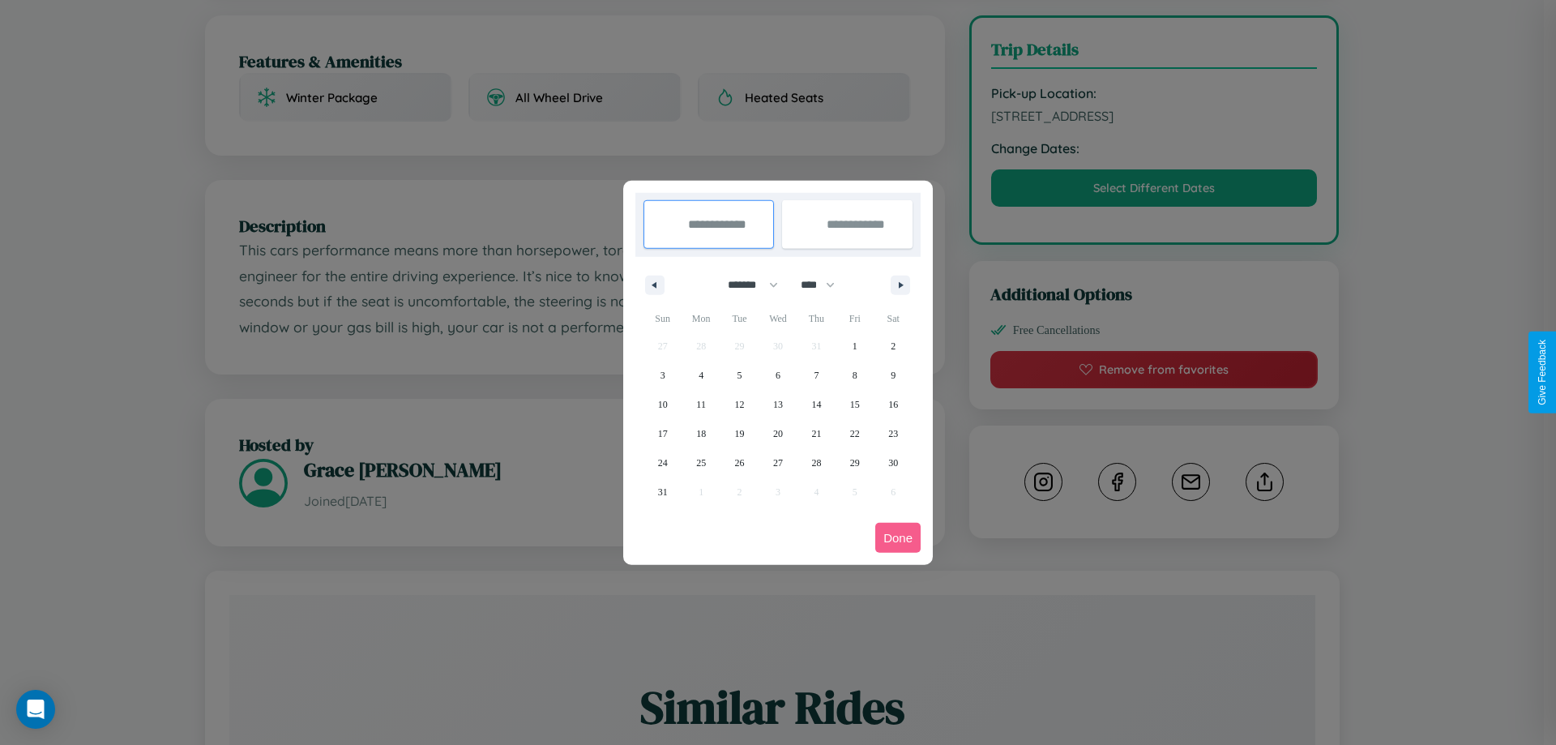
click at [825, 285] on select "**** **** **** **** **** **** **** **** **** **** **** **** **** **** **** ****…" at bounding box center [817, 285] width 49 height 27
select select "****"
click at [701, 462] on span "24" at bounding box center [701, 462] width 10 height 29
type input "**********"
click at [777, 462] on span "26" at bounding box center [778, 462] width 10 height 29
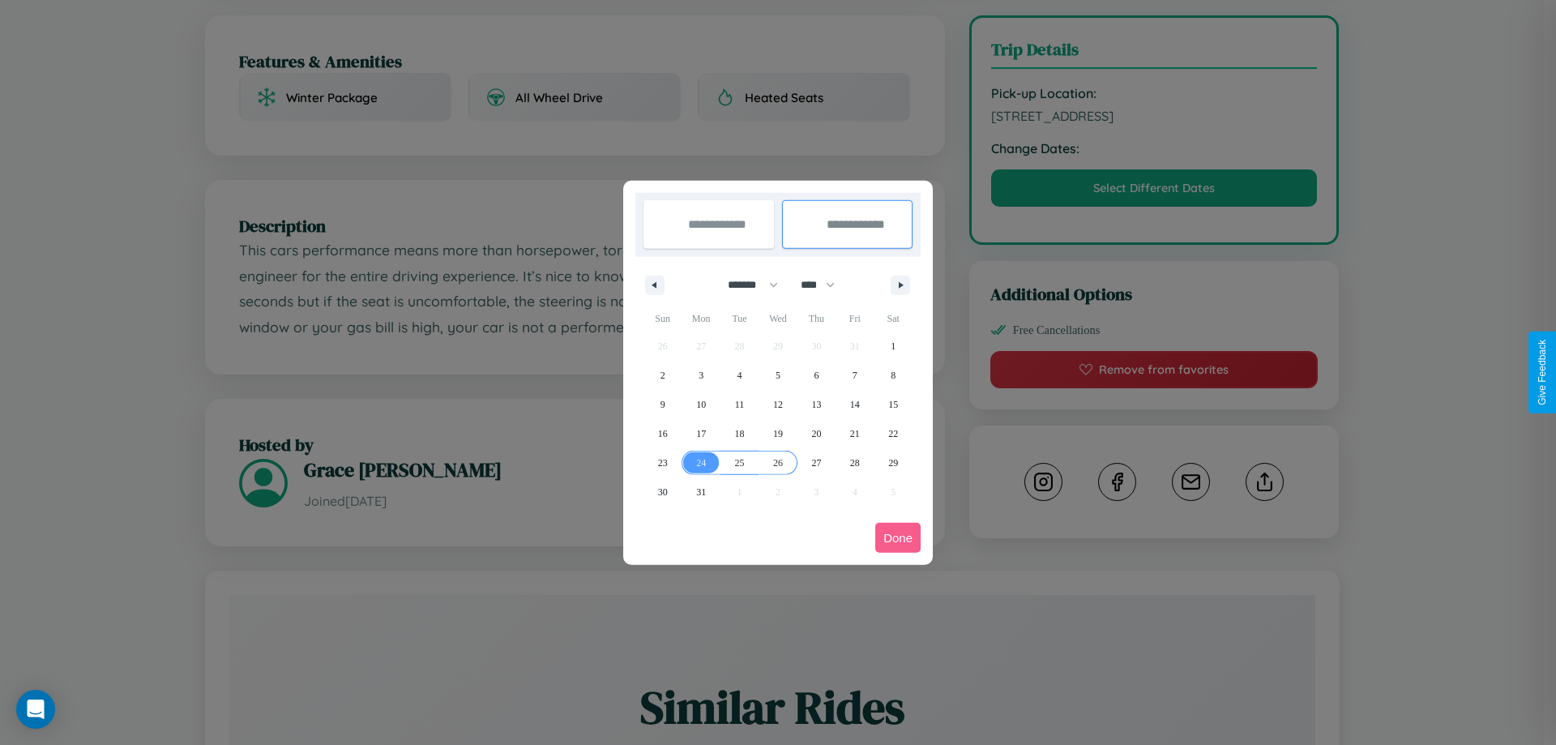
type input "**********"
click at [898, 537] on button "Done" at bounding box center [898, 538] width 45 height 30
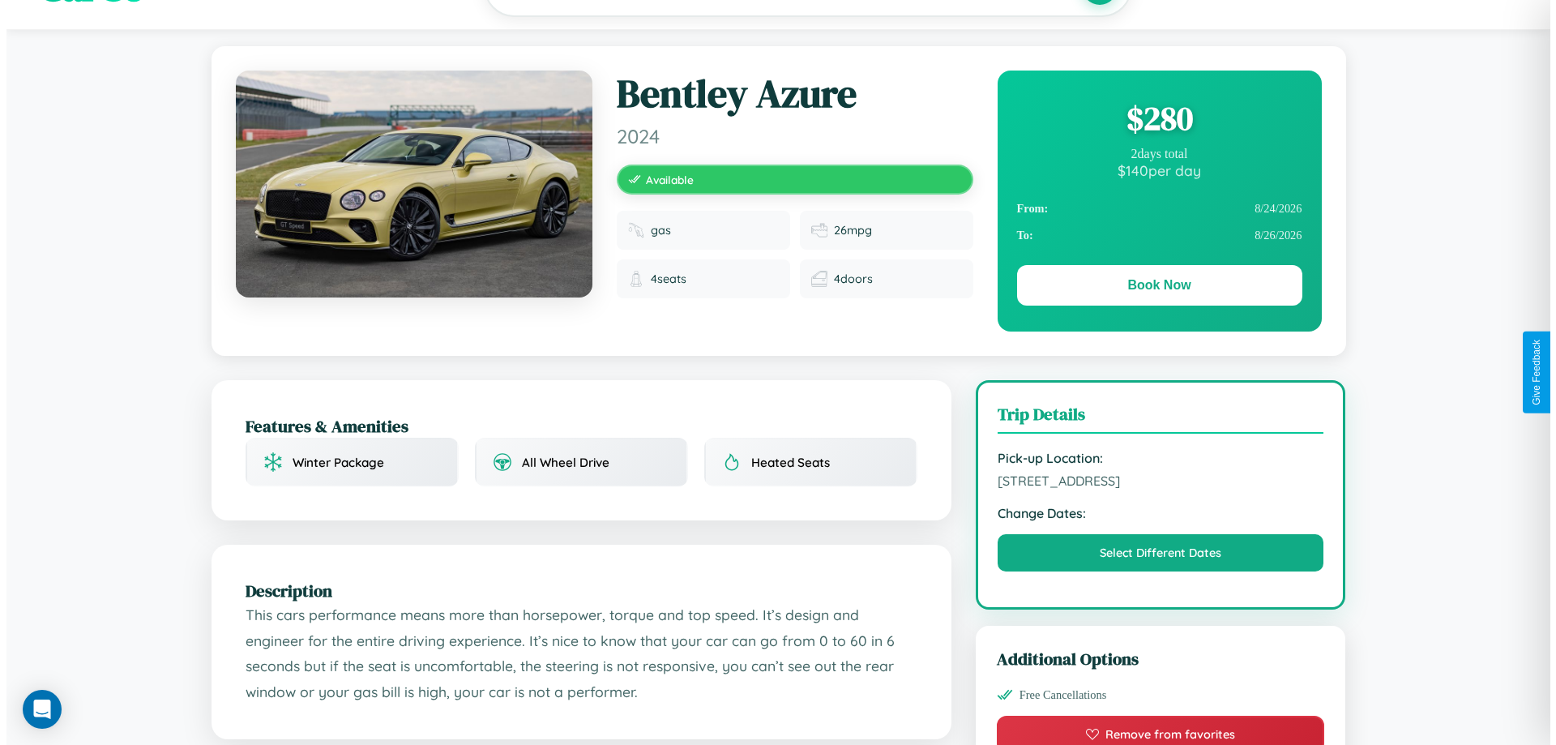
scroll to position [0, 0]
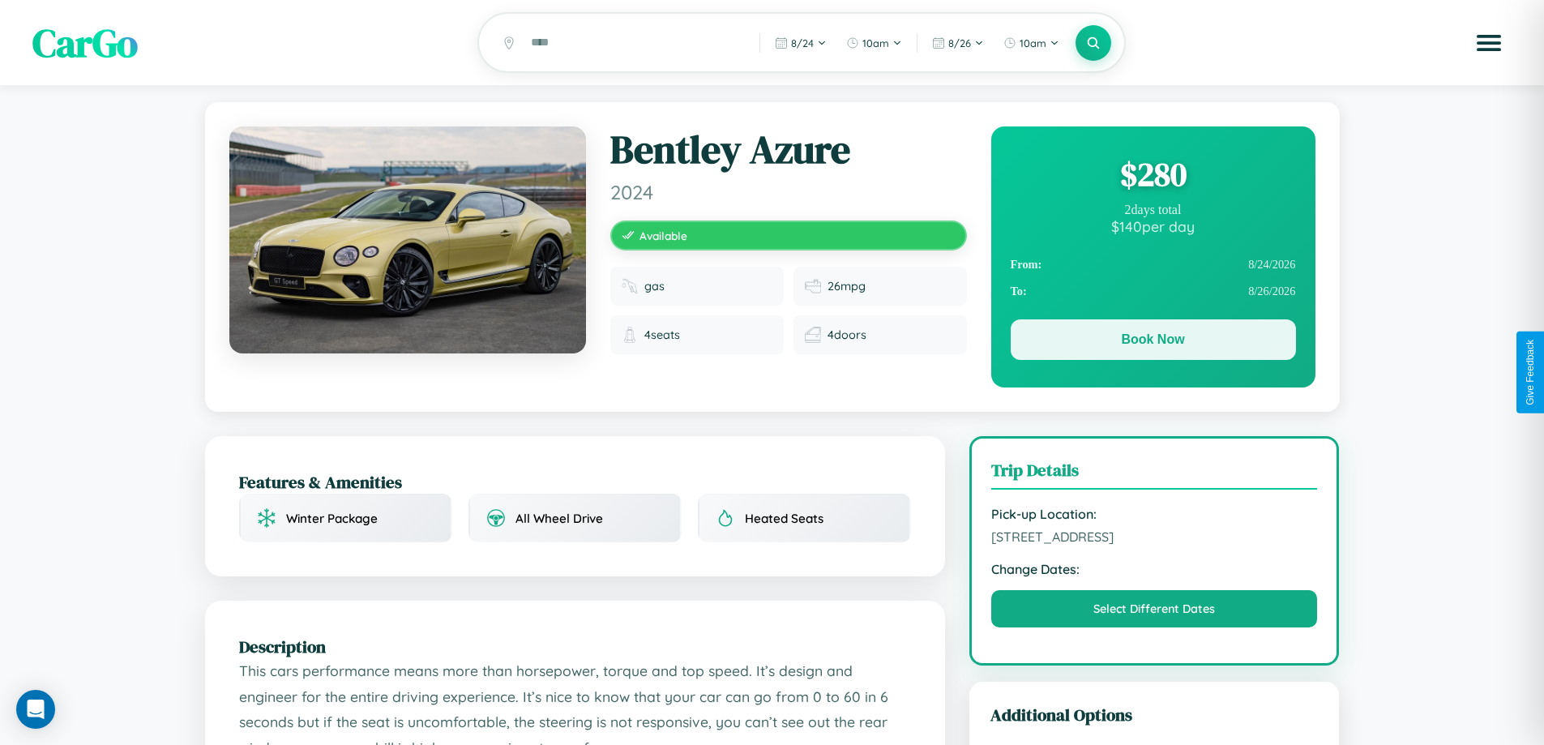
click at [1153, 342] on button "Book Now" at bounding box center [1153, 339] width 285 height 41
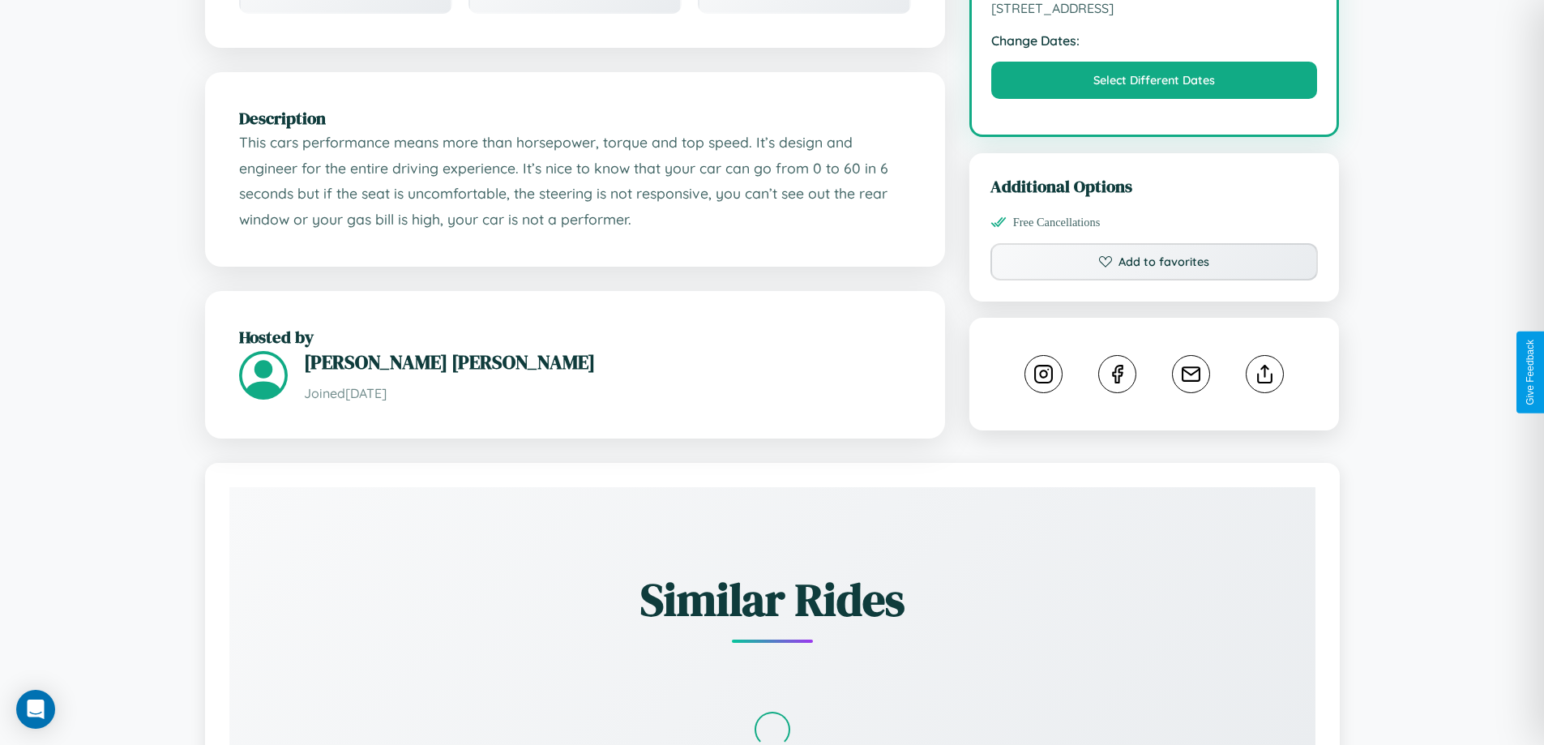
scroll to position [533, 0]
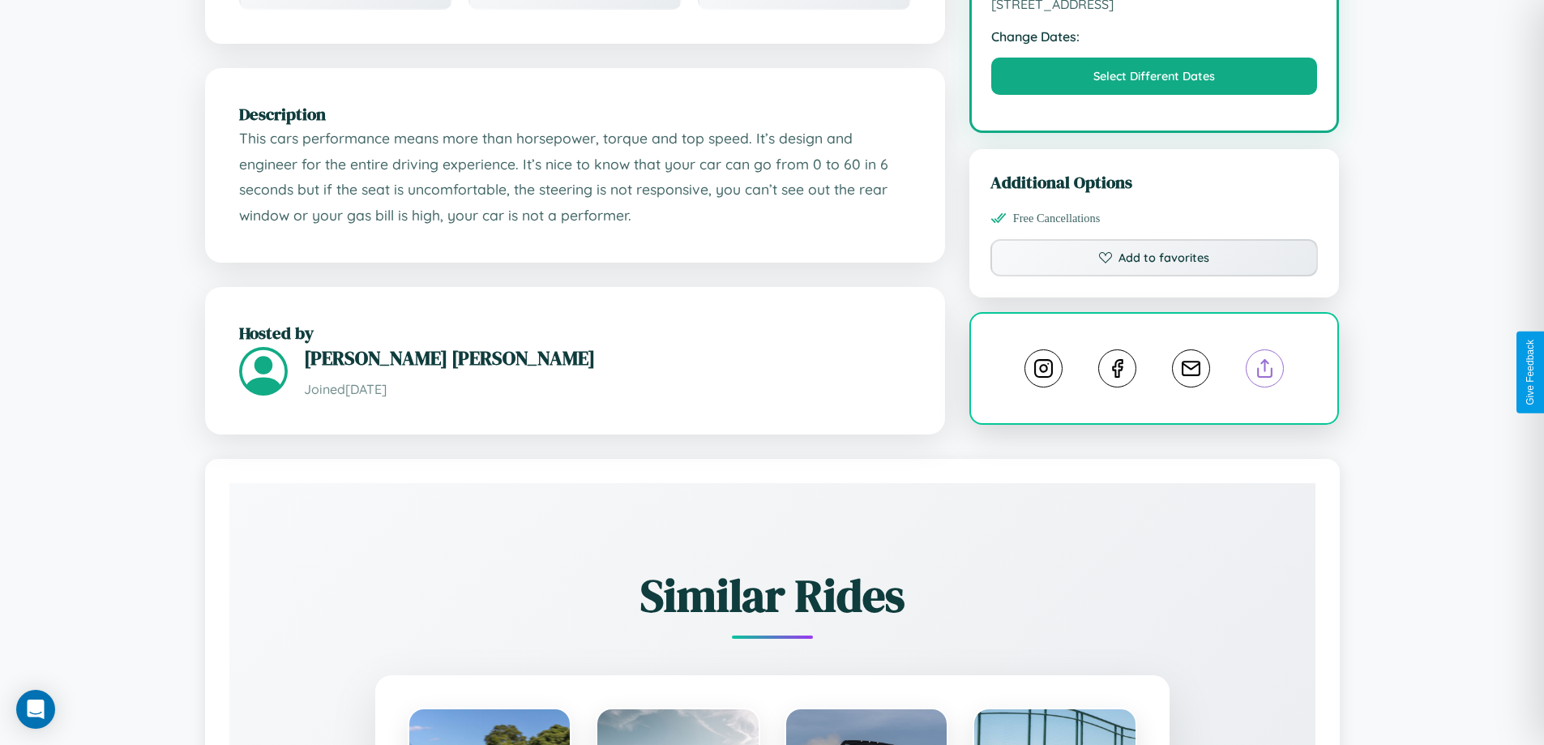
click at [1265, 370] on line at bounding box center [1265, 365] width 0 height 11
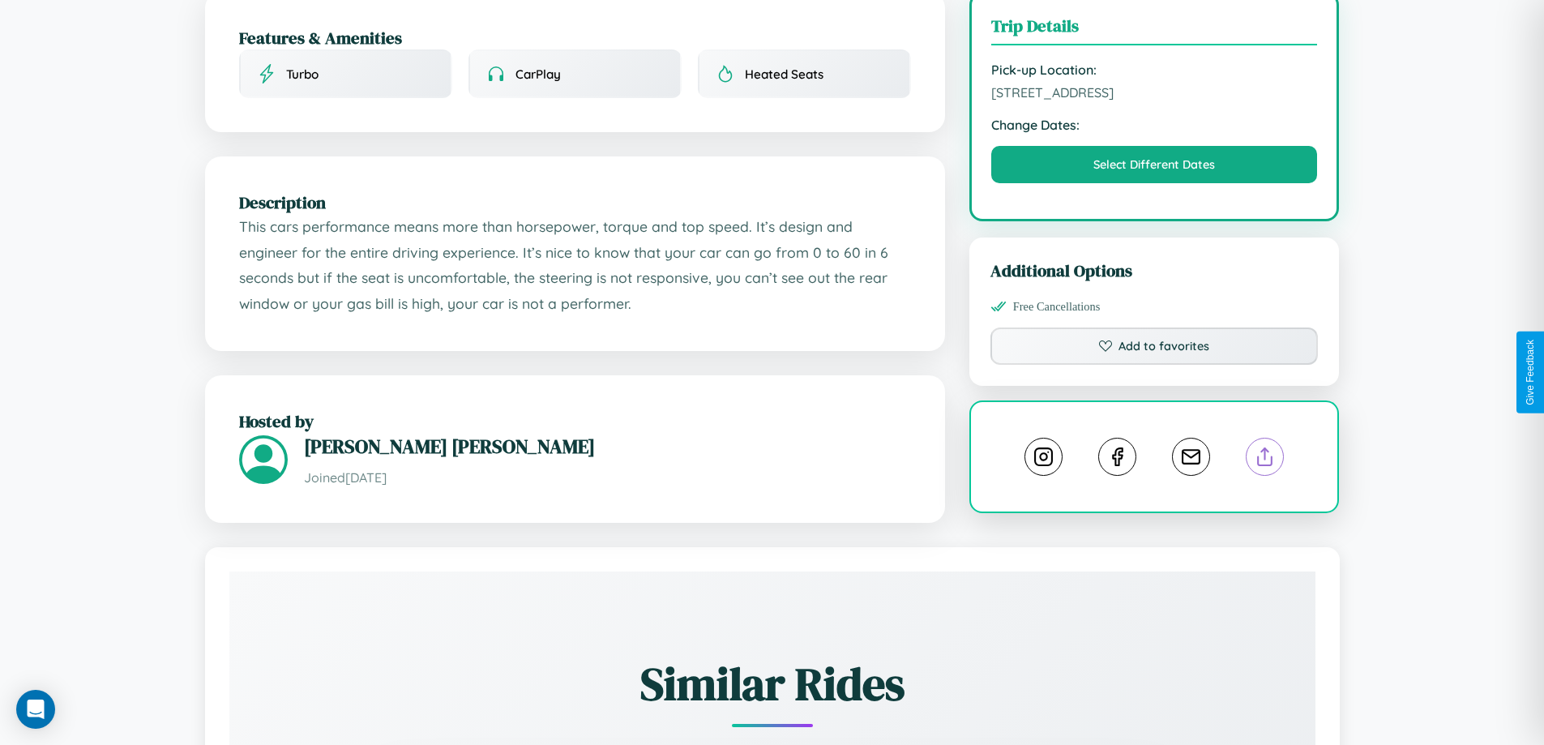
scroll to position [421, 0]
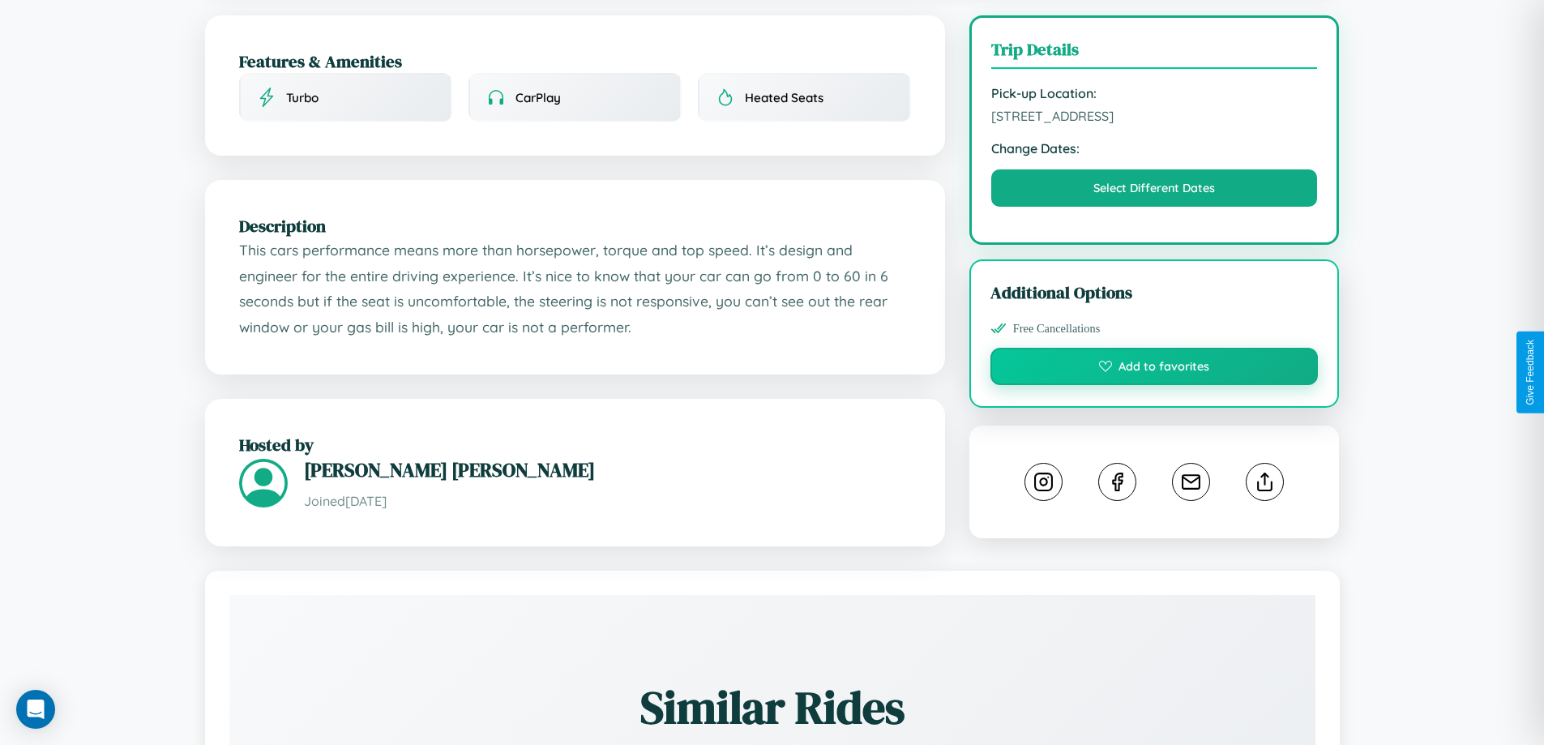
click at [1154, 369] on button "Add to favorites" at bounding box center [1155, 366] width 328 height 37
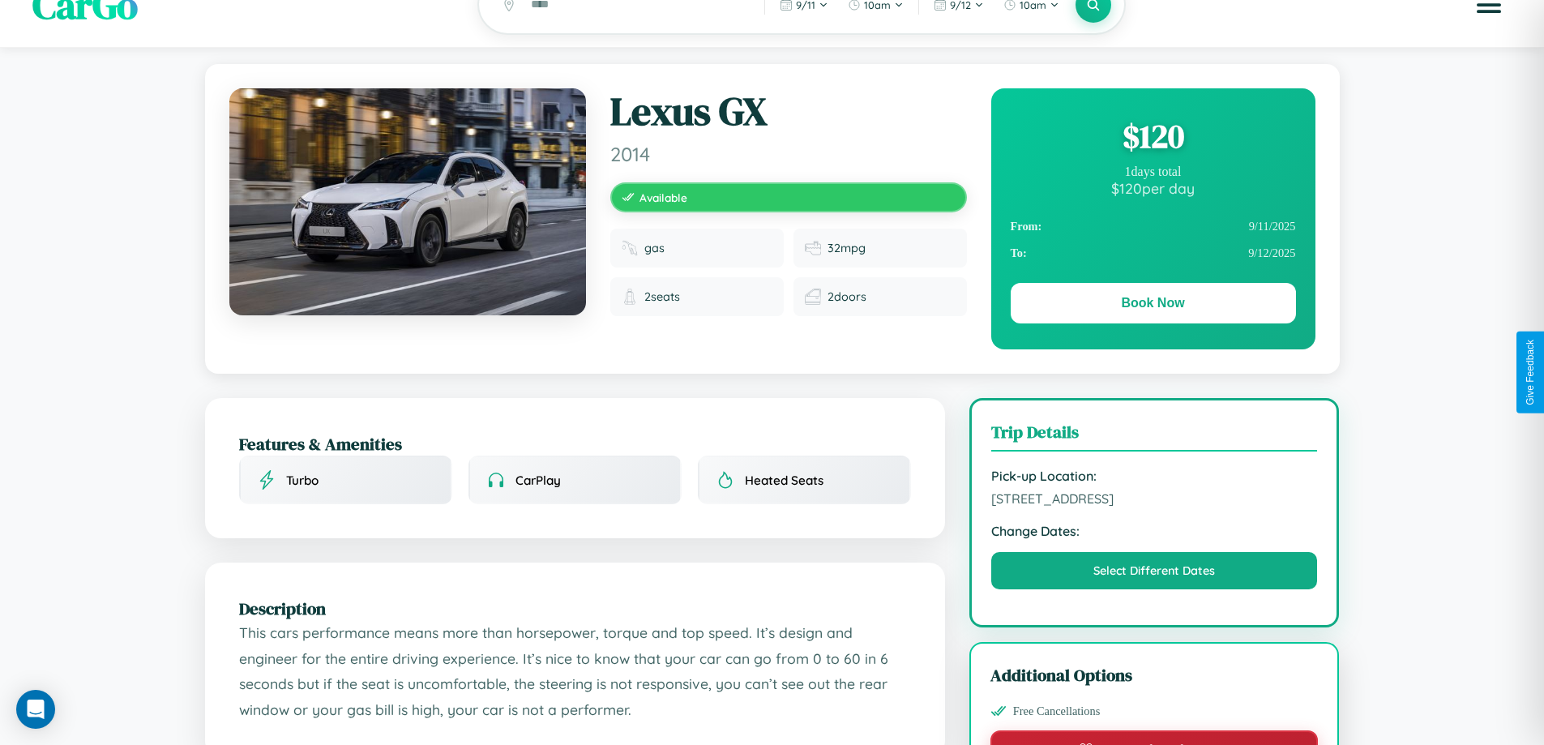
scroll to position [0, 0]
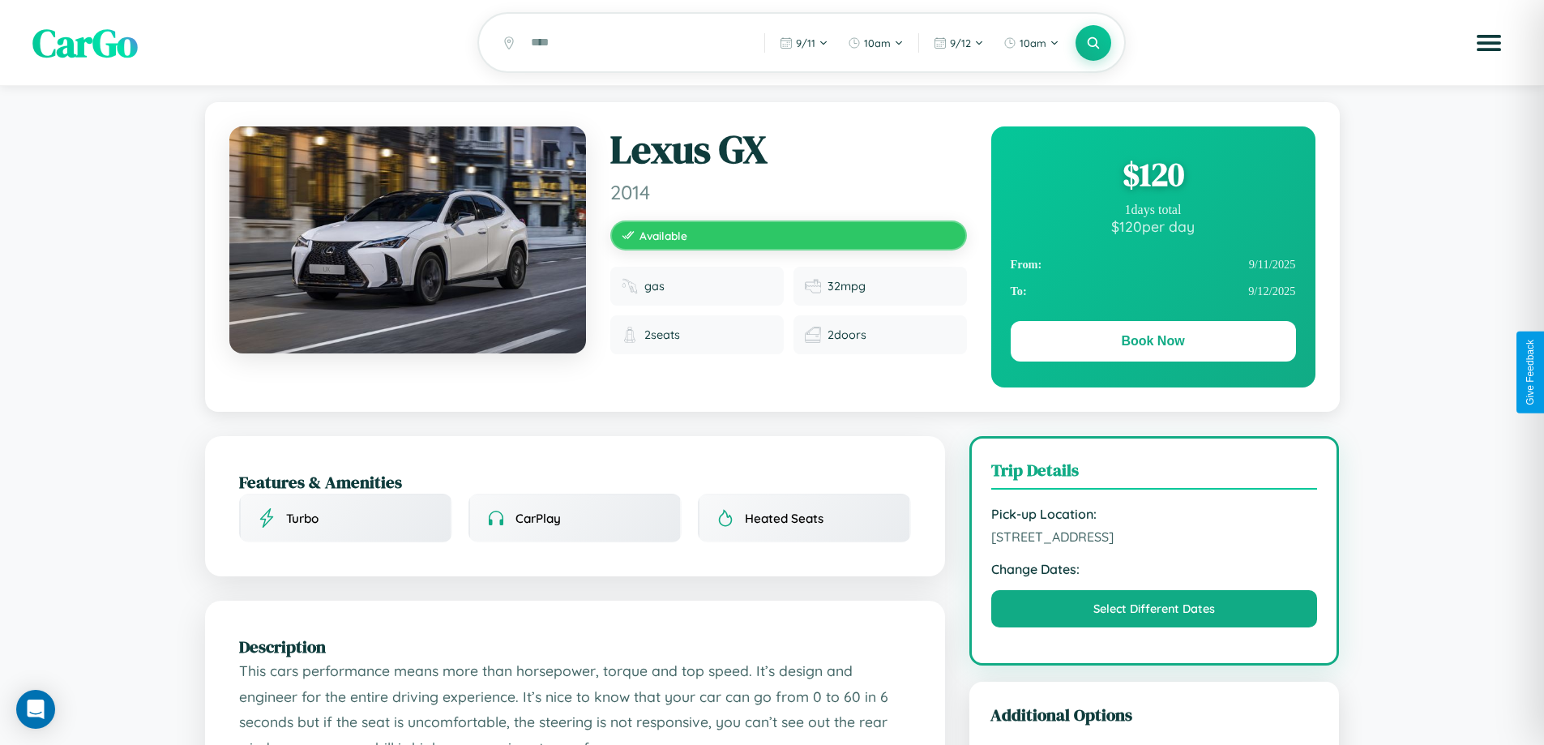
click at [1153, 177] on div "$ 120" at bounding box center [1153, 174] width 285 height 44
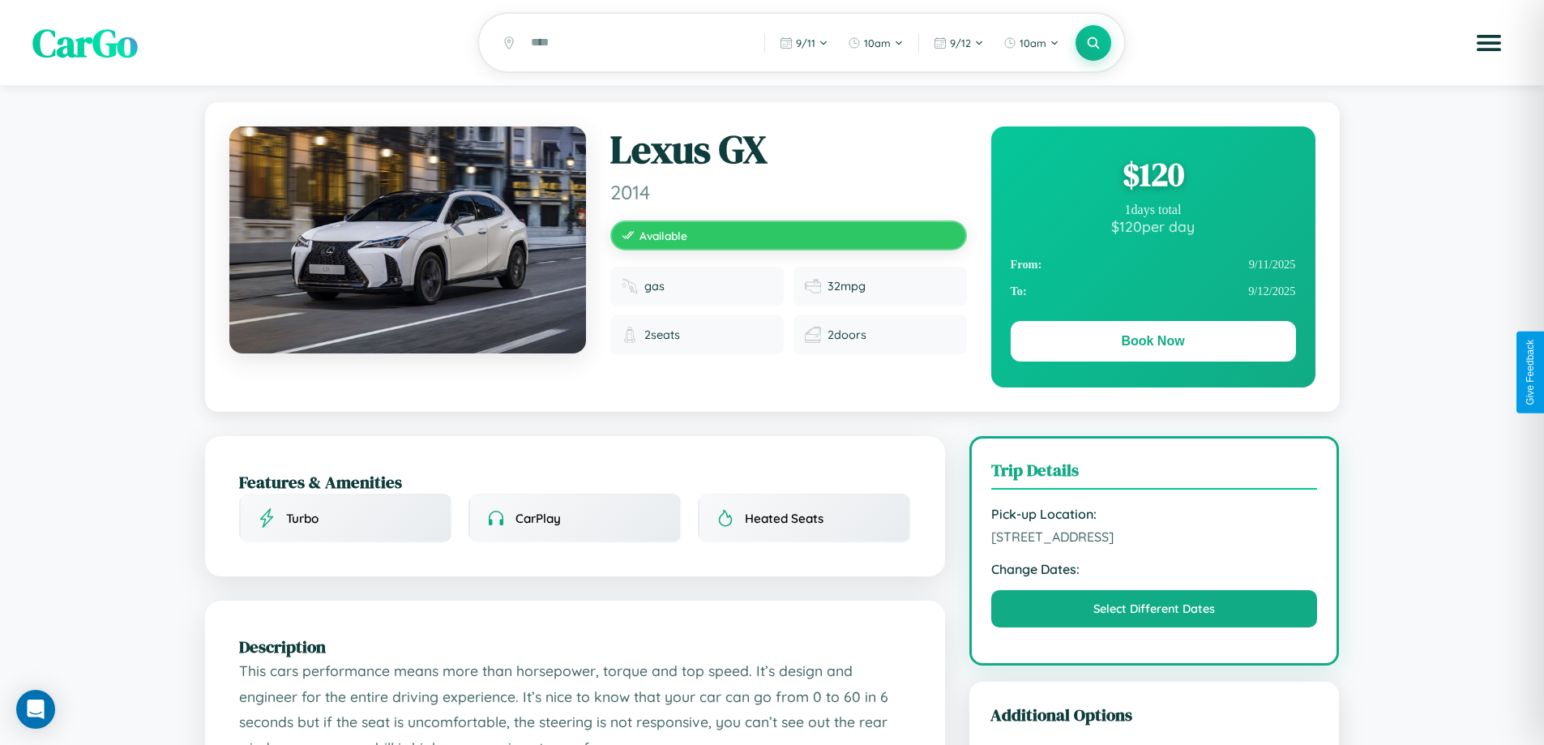
click at [1153, 177] on div "$ 120" at bounding box center [1153, 174] width 285 height 44
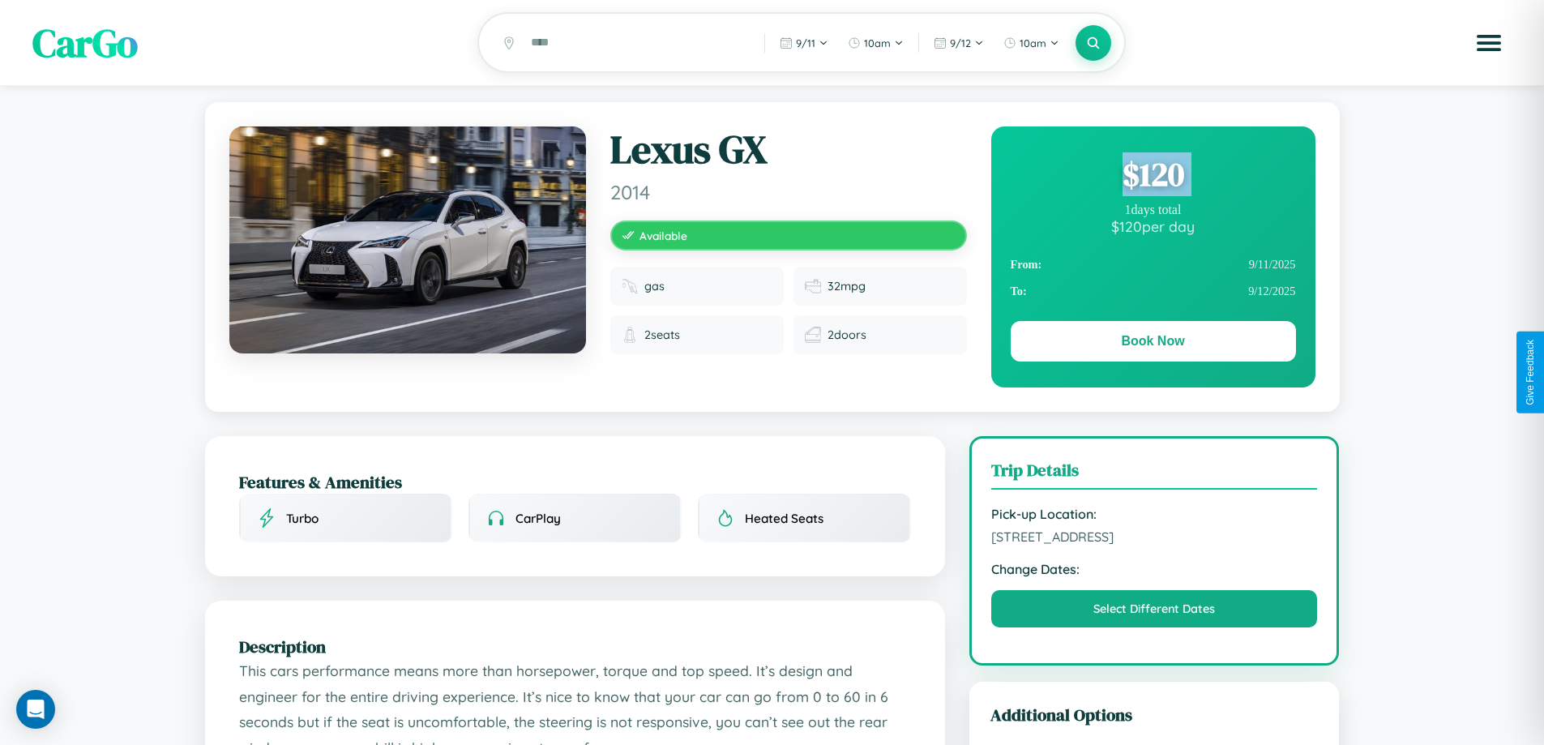
click at [1153, 177] on div "$ 120" at bounding box center [1153, 174] width 285 height 44
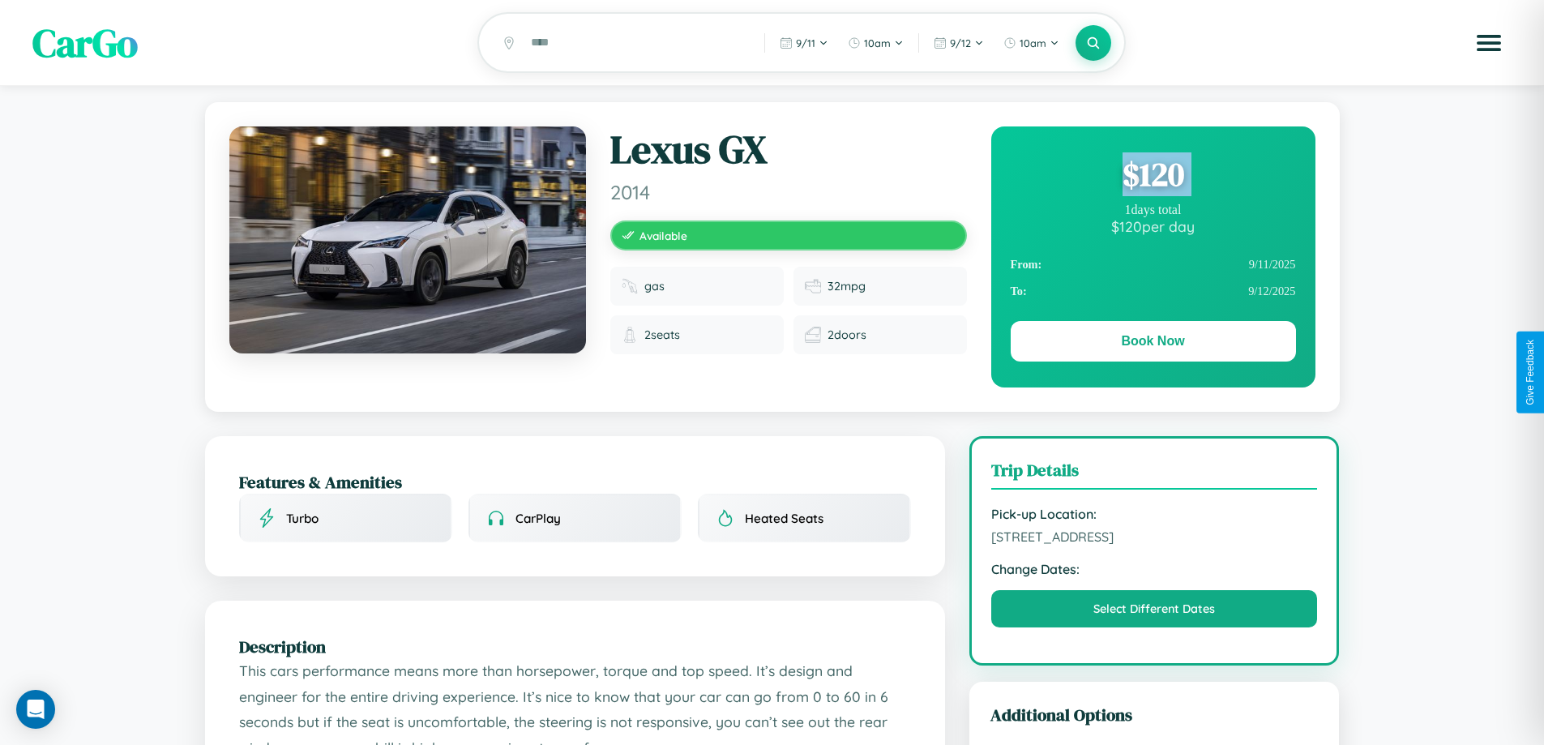
click at [1153, 177] on div "$ 120" at bounding box center [1153, 174] width 285 height 44
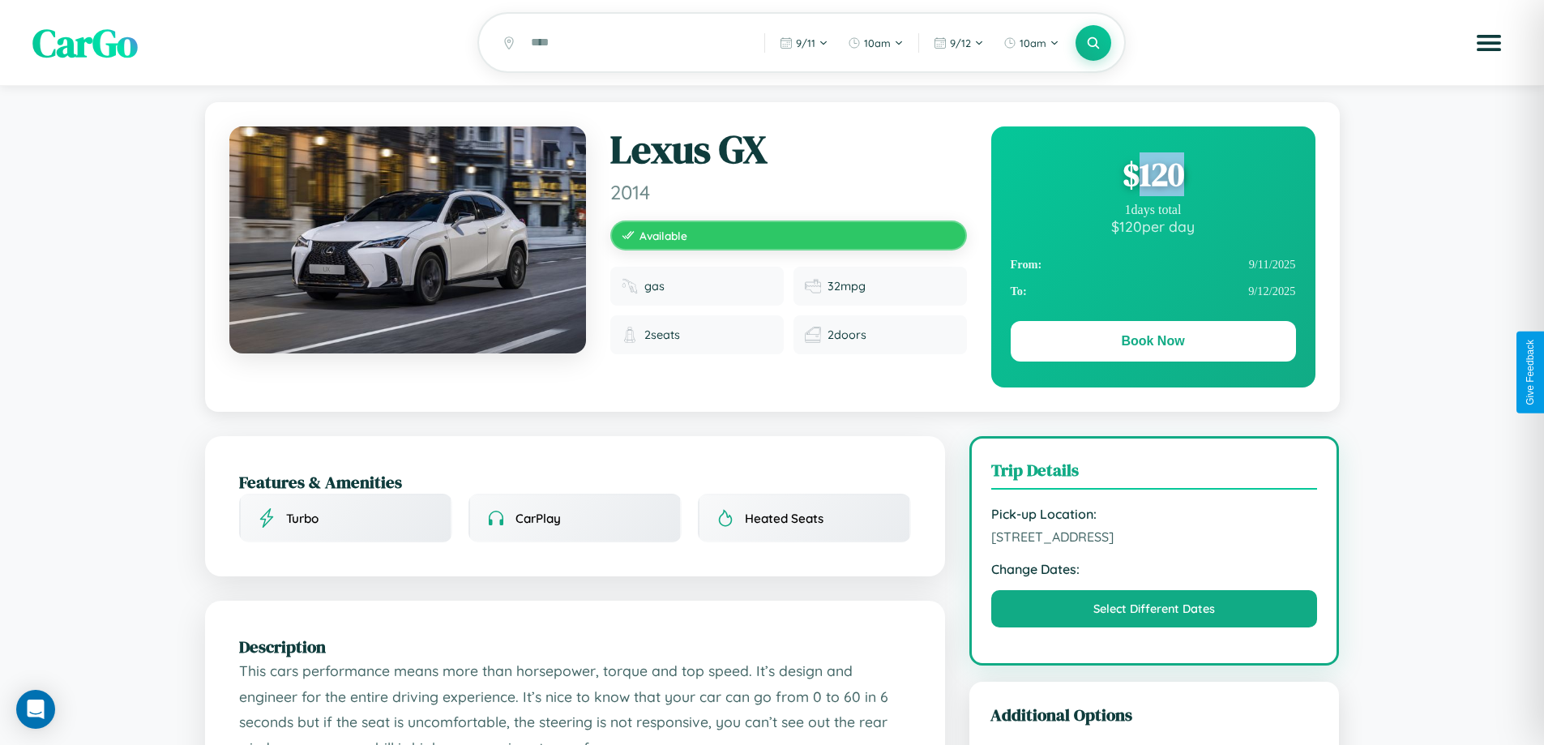
click at [1153, 177] on div "$ 120" at bounding box center [1153, 174] width 285 height 44
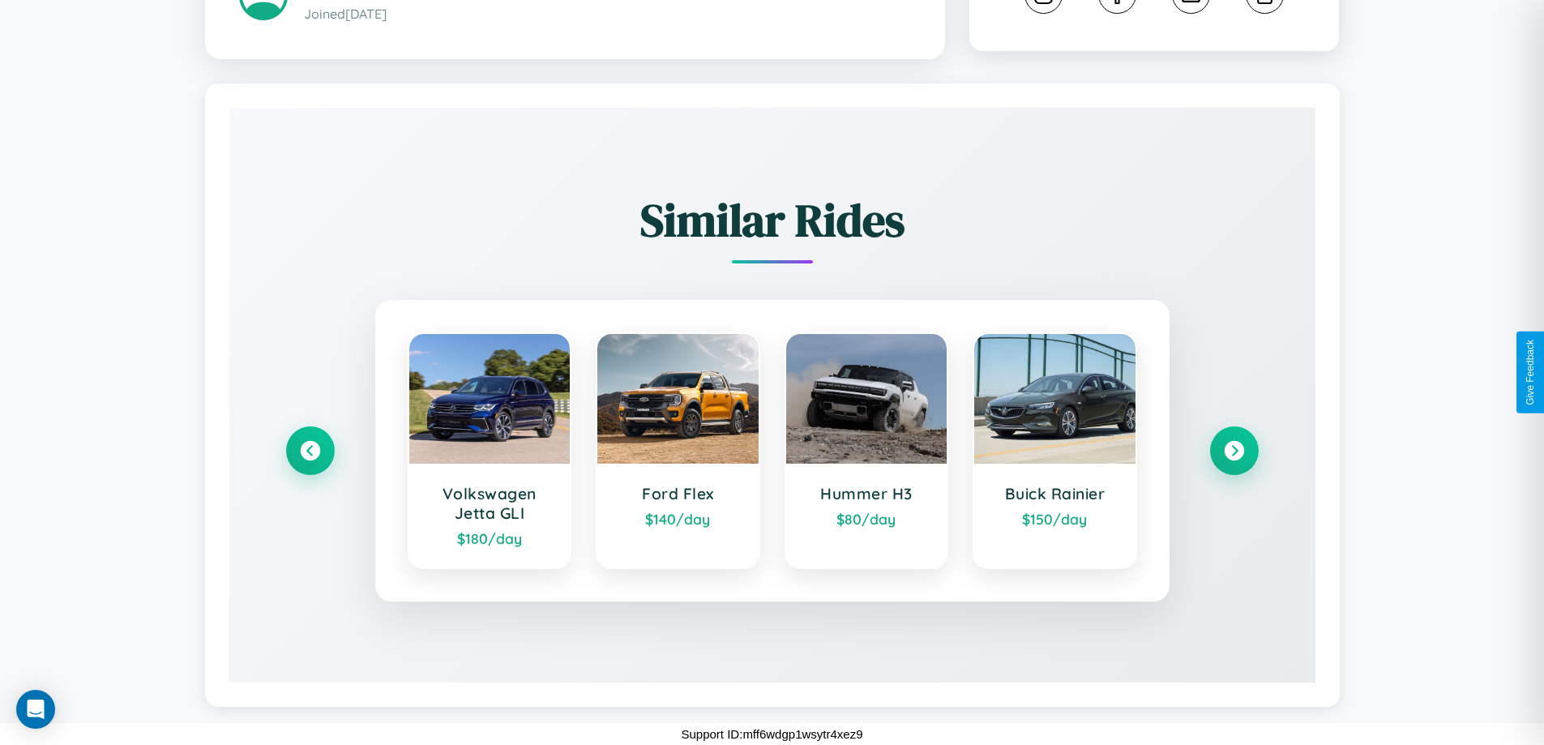
scroll to position [910, 0]
click at [1234, 451] on icon at bounding box center [1234, 451] width 22 height 22
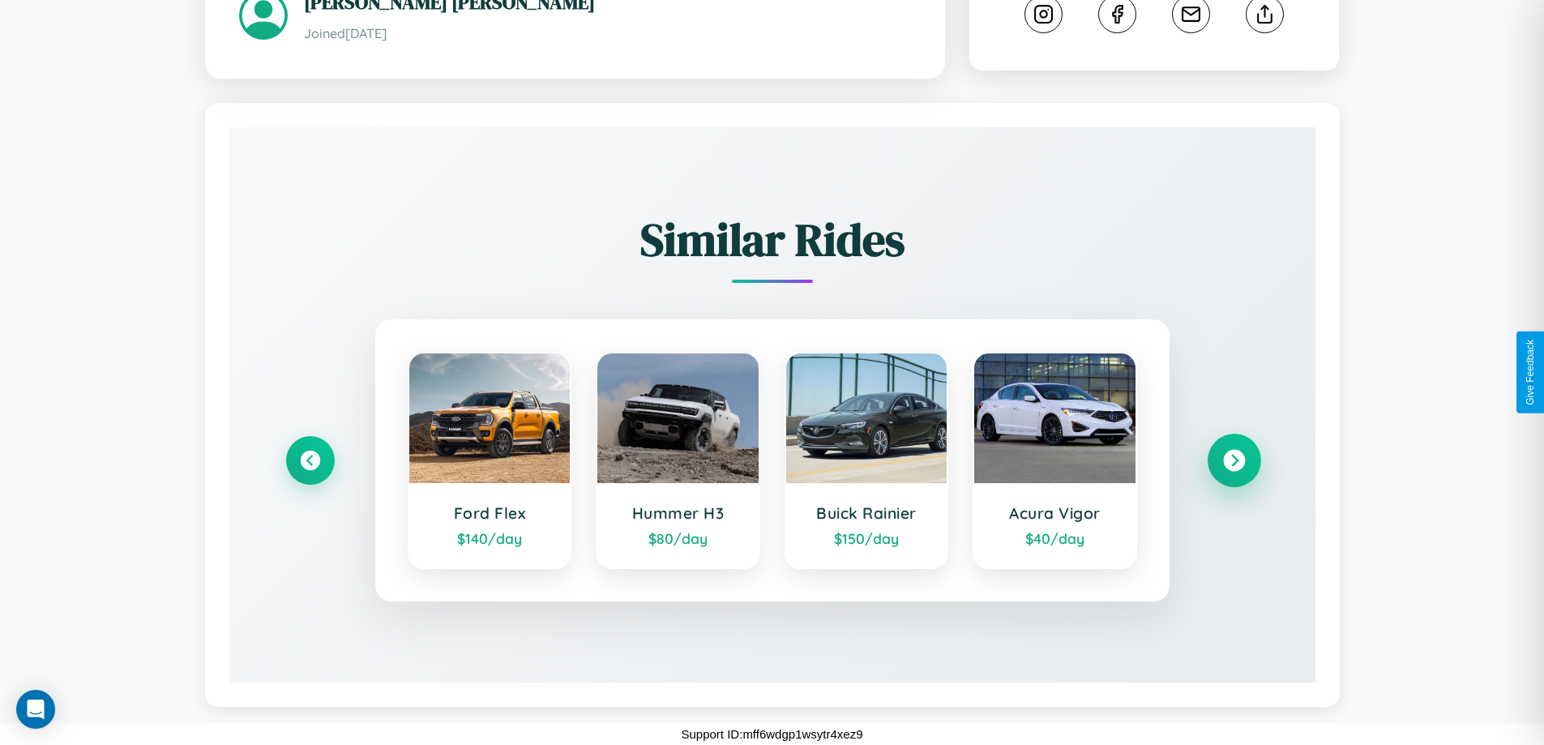
click at [1234, 460] on icon at bounding box center [1234, 461] width 22 height 22
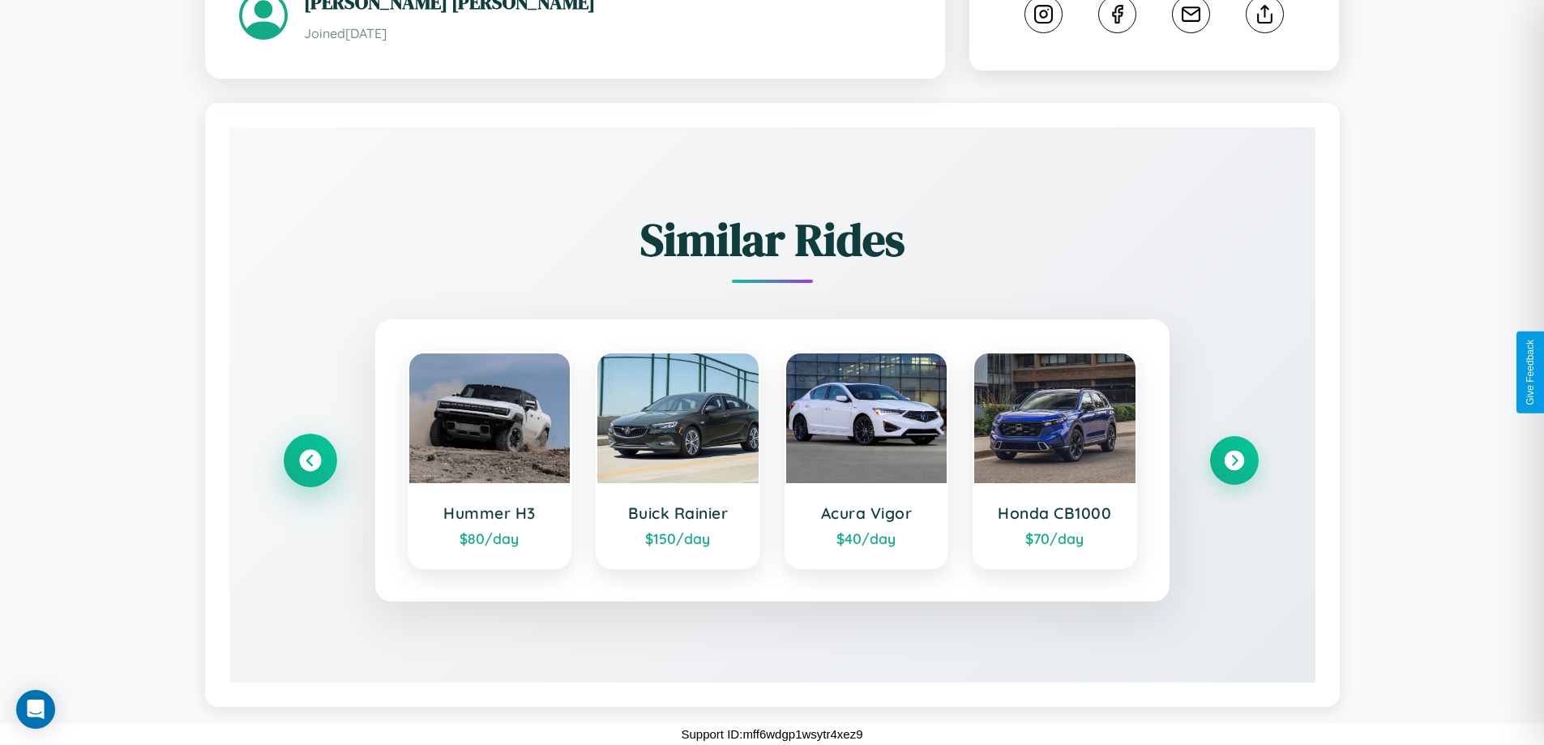
click at [310, 460] on icon at bounding box center [310, 461] width 22 height 22
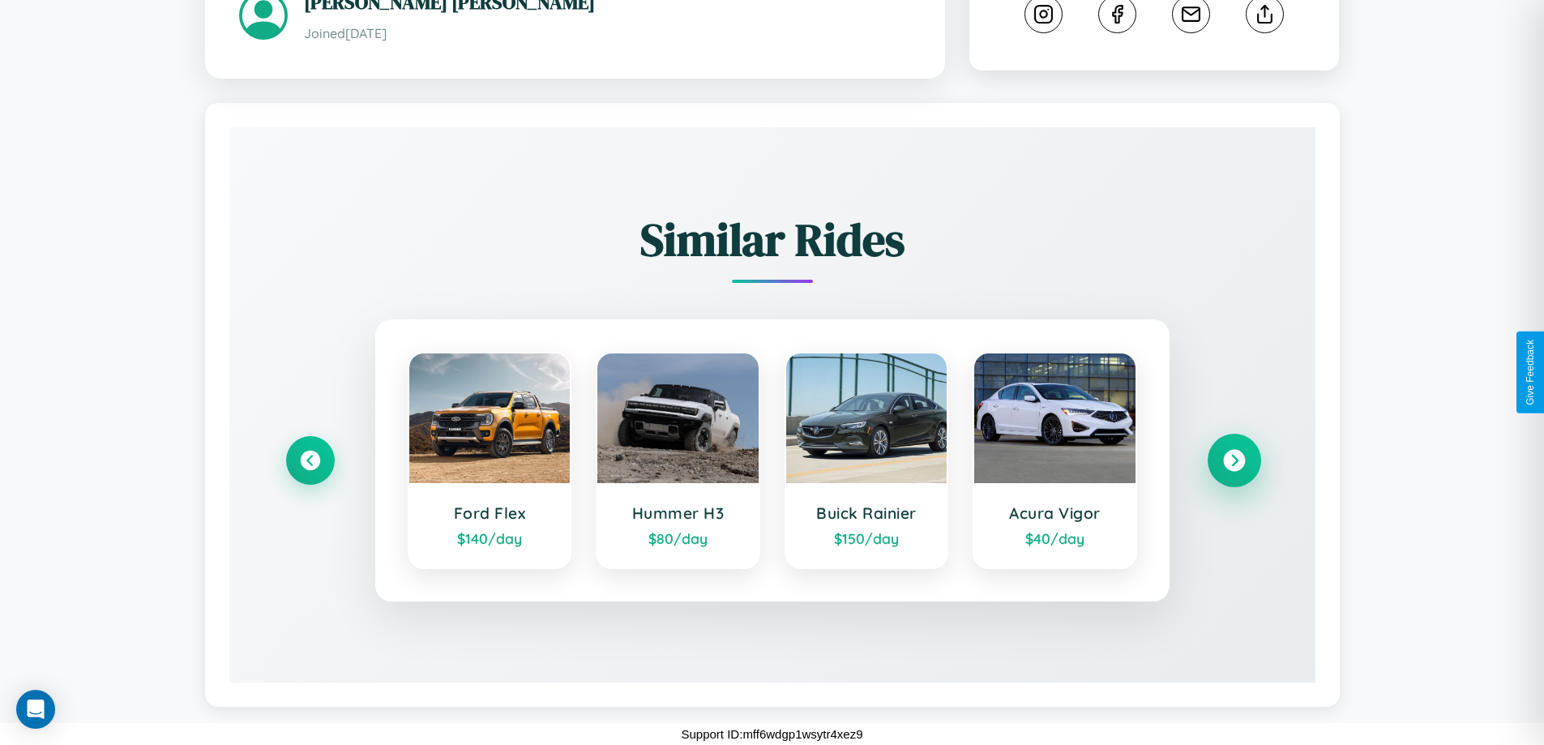
click at [1234, 460] on icon at bounding box center [1234, 461] width 22 height 22
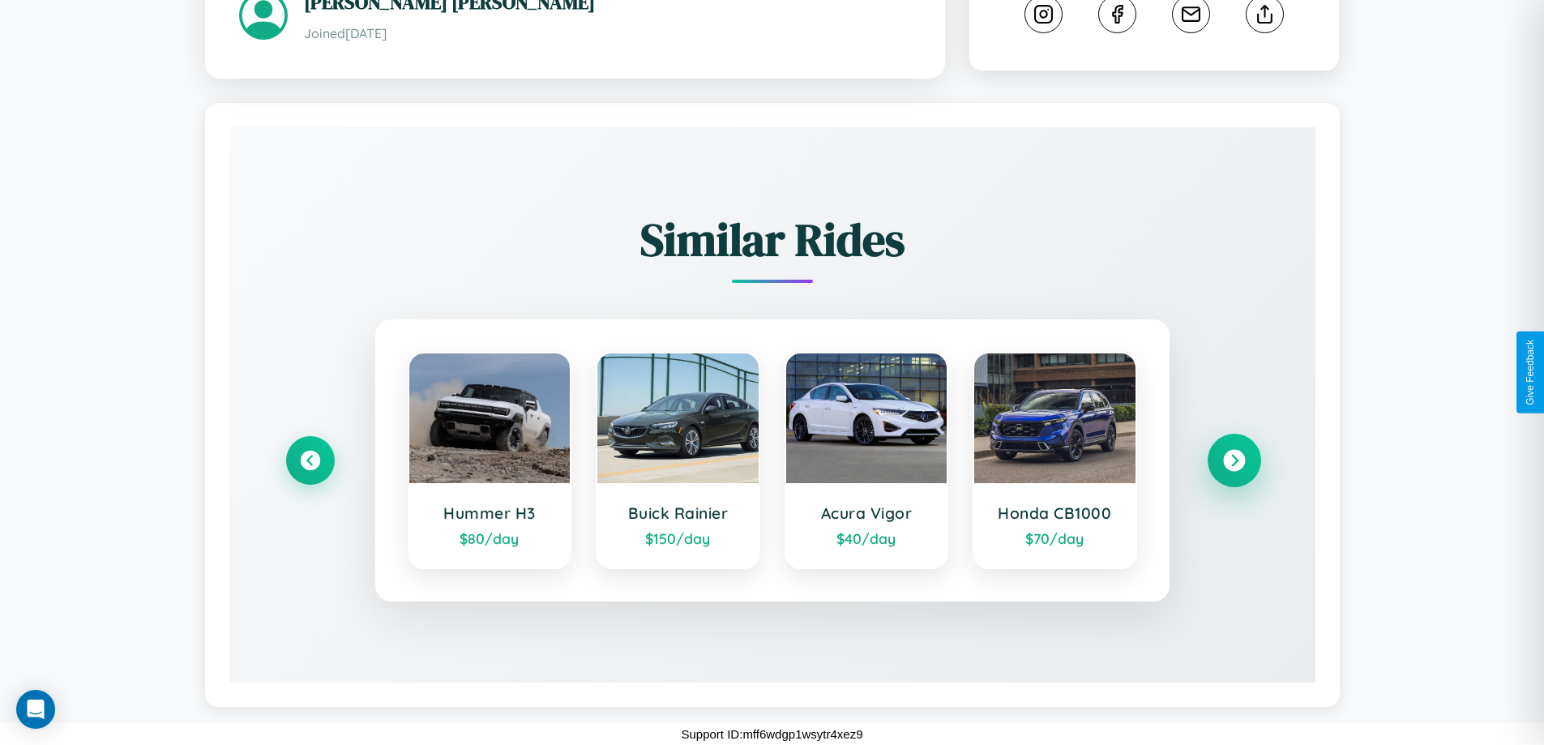
click at [1234, 460] on icon at bounding box center [1234, 461] width 22 height 22
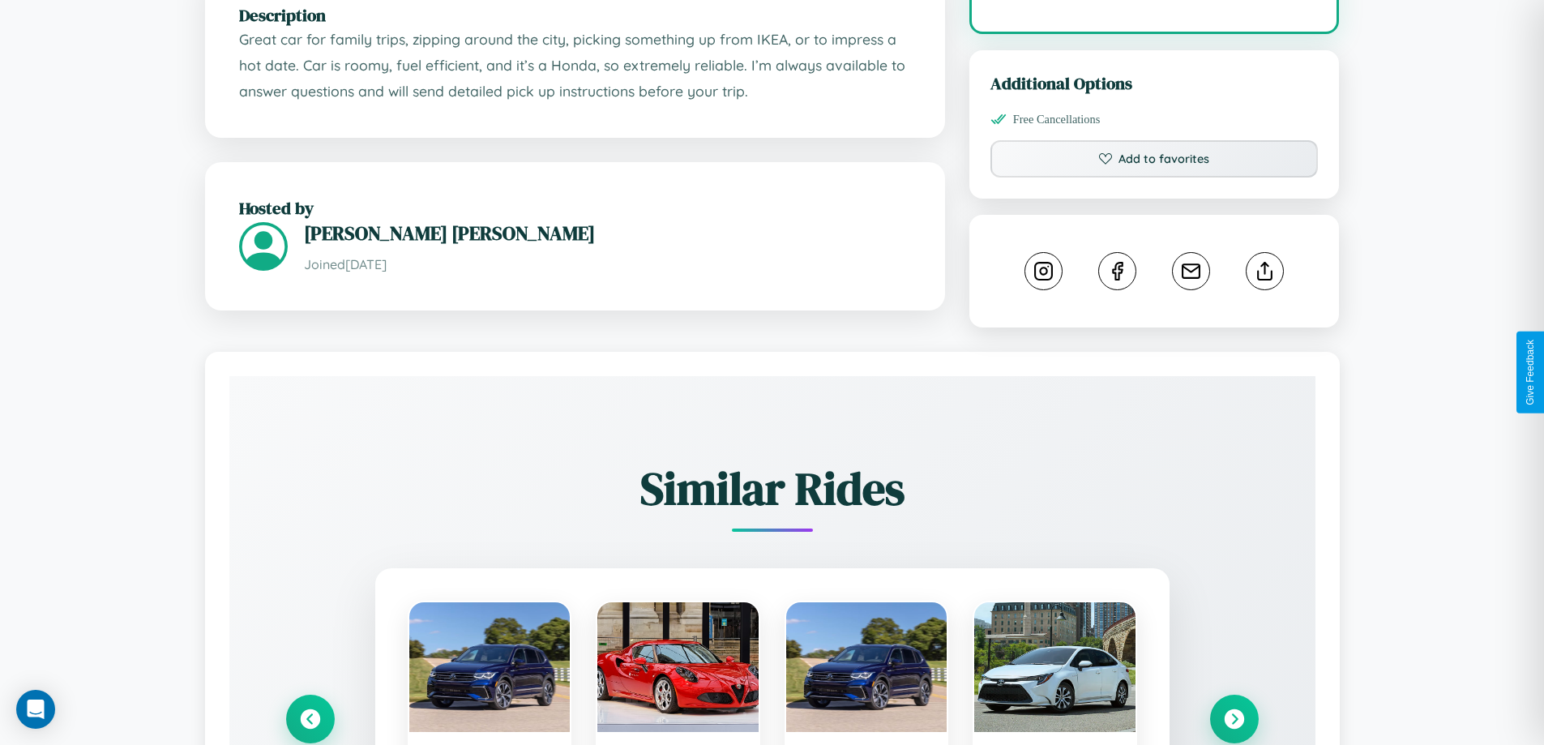
scroll to position [902, 0]
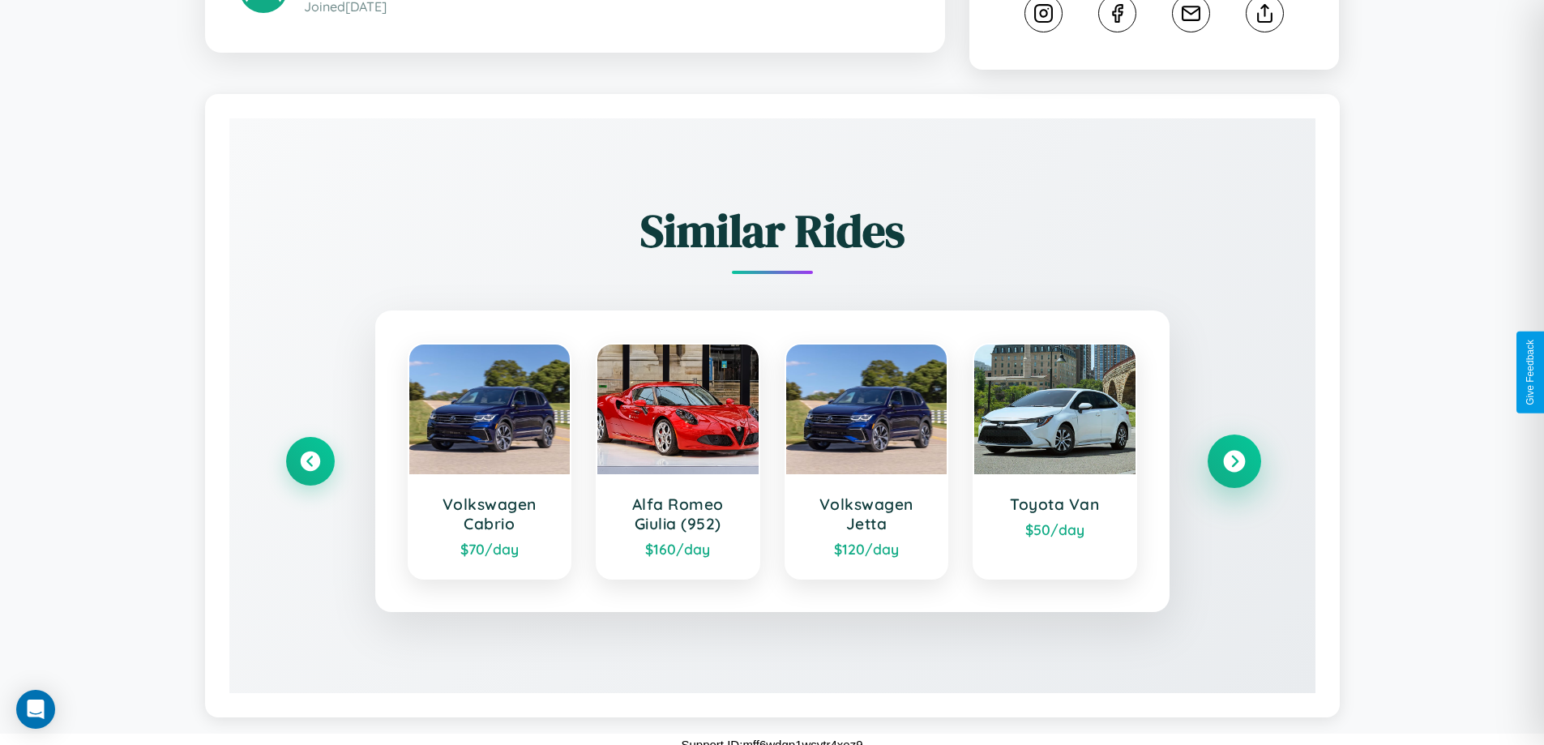
click at [1234, 451] on icon at bounding box center [1234, 462] width 22 height 22
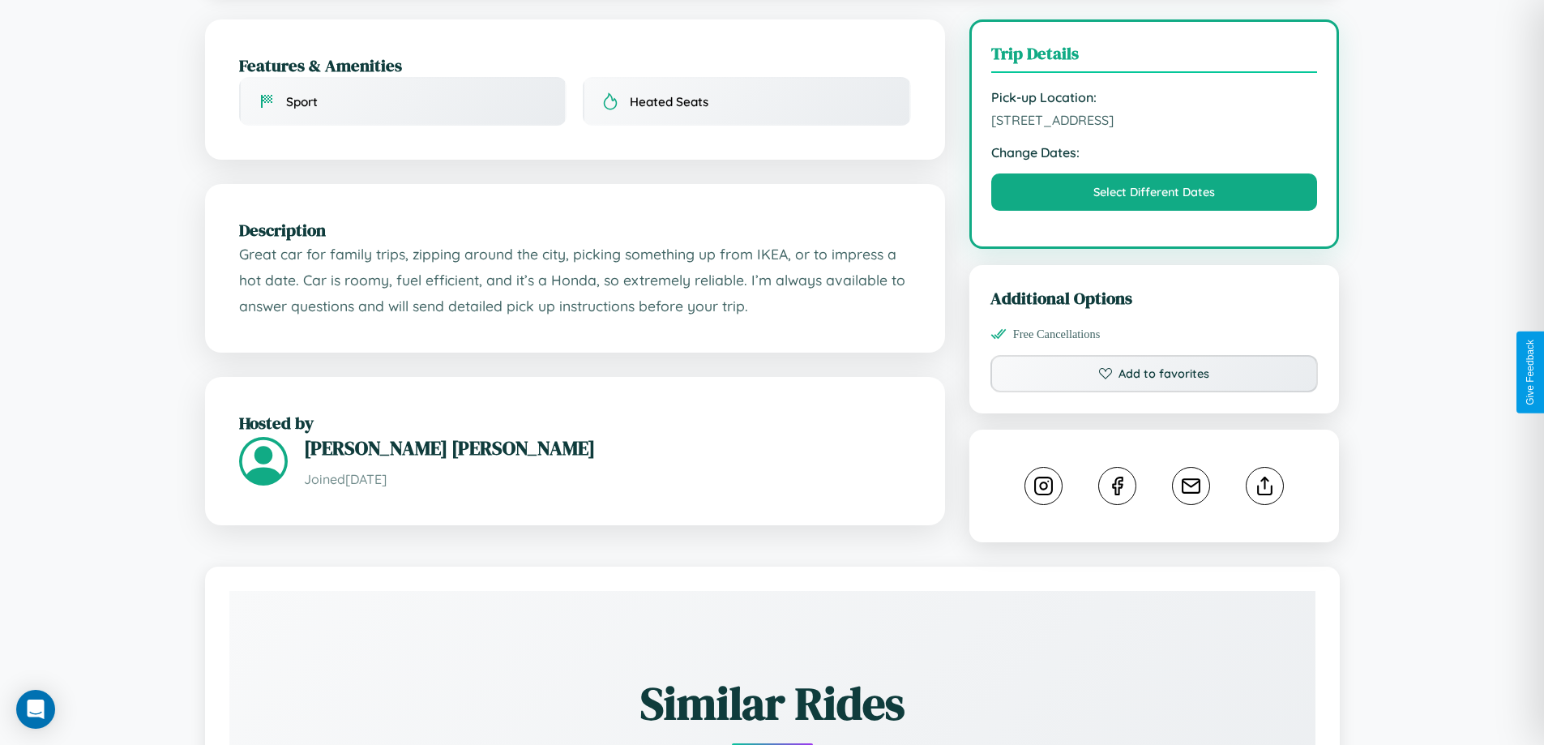
scroll to position [421, 0]
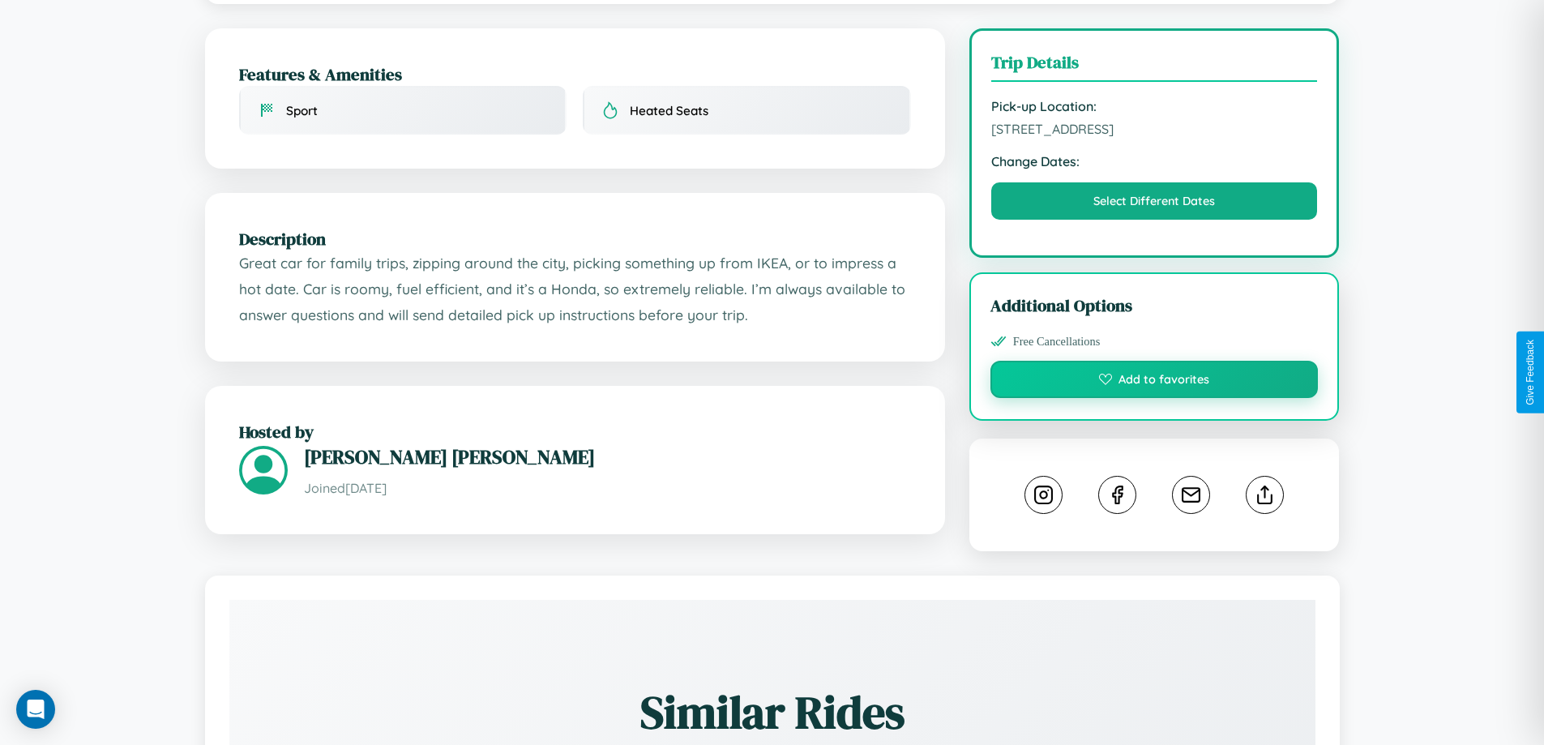
click at [1154, 369] on button "Add to favorites" at bounding box center [1155, 379] width 328 height 37
